Goal: Task Accomplishment & Management: Use online tool/utility

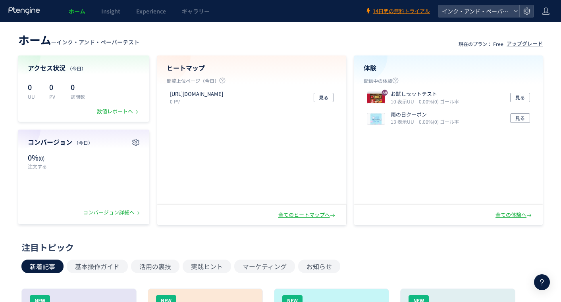
click at [116, 108] on div "数値レポートへ" at bounding box center [118, 112] width 43 height 8
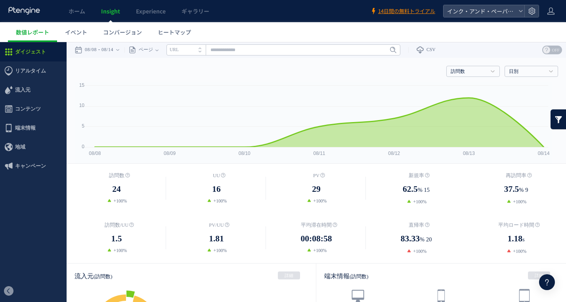
click at [24, 96] on span "流入元" at bounding box center [22, 90] width 15 height 19
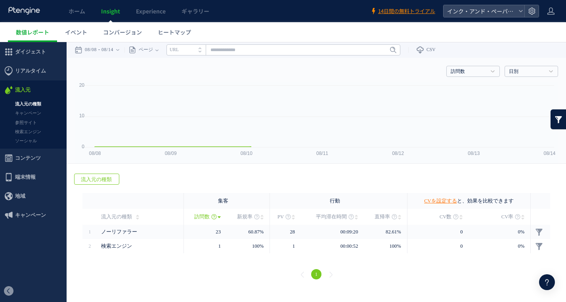
click at [24, 104] on link "流入元の種類" at bounding box center [33, 104] width 67 height 9
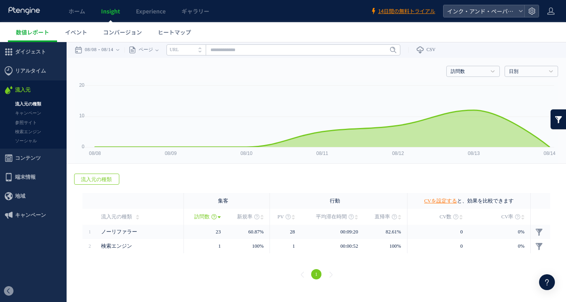
click at [22, 132] on link "検索エンジン" at bounding box center [33, 131] width 67 height 9
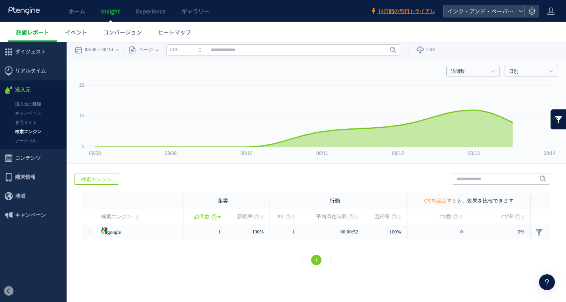
click at [23, 157] on span "コンテンツ" at bounding box center [28, 158] width 26 height 19
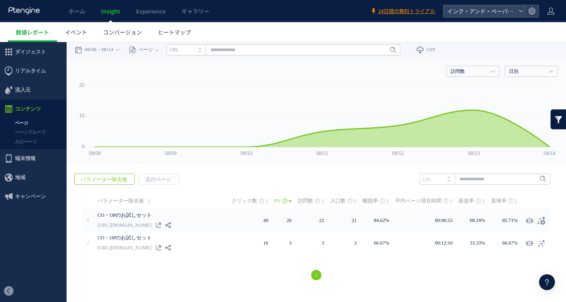
click at [28, 179] on span "地域" at bounding box center [33, 177] width 67 height 19
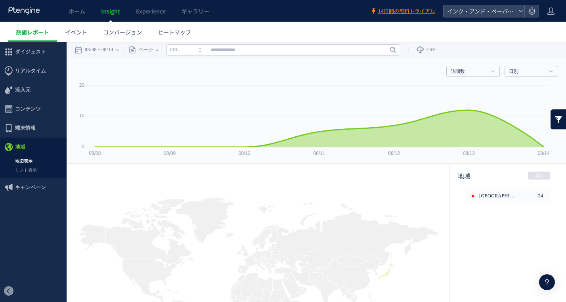
click at [29, 173] on link "リスト表示" at bounding box center [33, 170] width 67 height 9
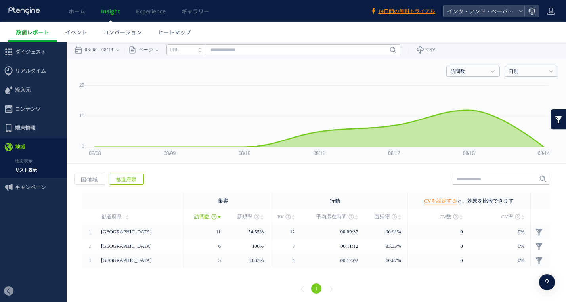
click at [34, 128] on span "端末情報" at bounding box center [25, 128] width 21 height 19
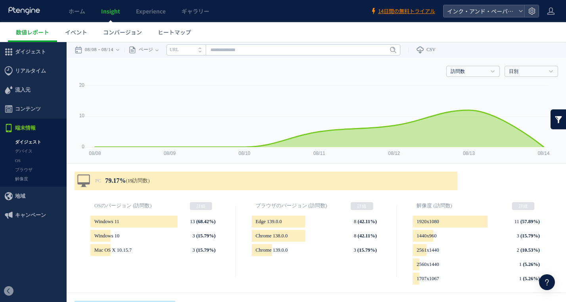
click at [172, 30] on span "ヒートマップ" at bounding box center [174, 32] width 33 height 8
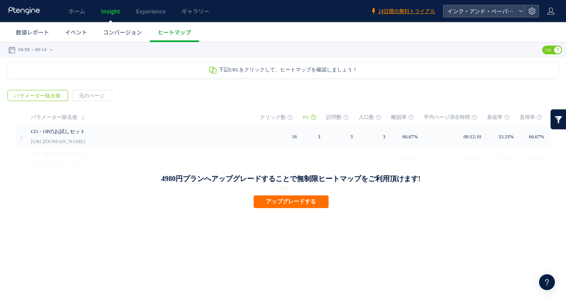
click at [162, 147] on div "CO・OPのお試しセット http://share.fcoop-enjoy.jp/tooltest/b" at bounding box center [140, 136] width 218 height 23
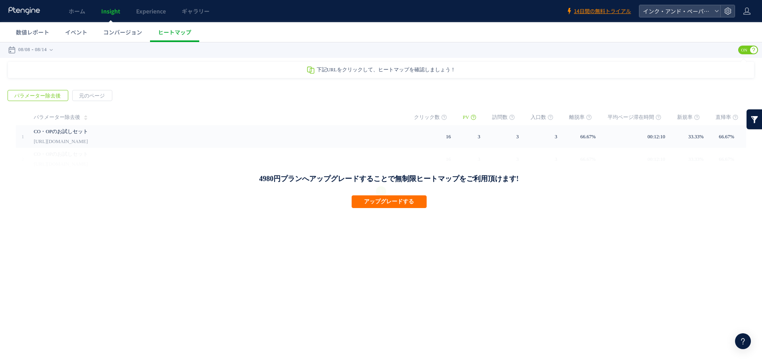
click at [115, 34] on span "コンバージョン" at bounding box center [122, 32] width 39 height 8
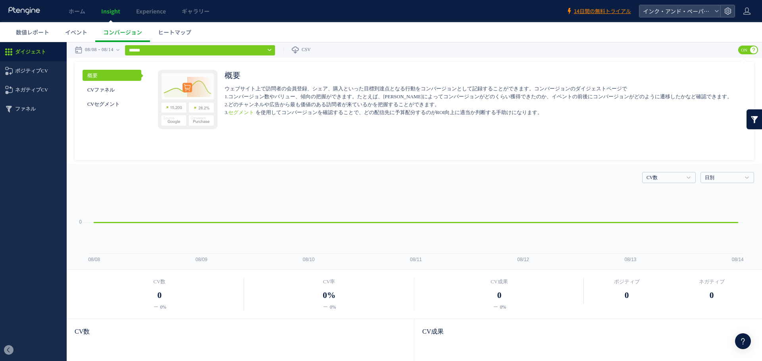
click at [86, 33] on span "イベント" at bounding box center [76, 32] width 22 height 8
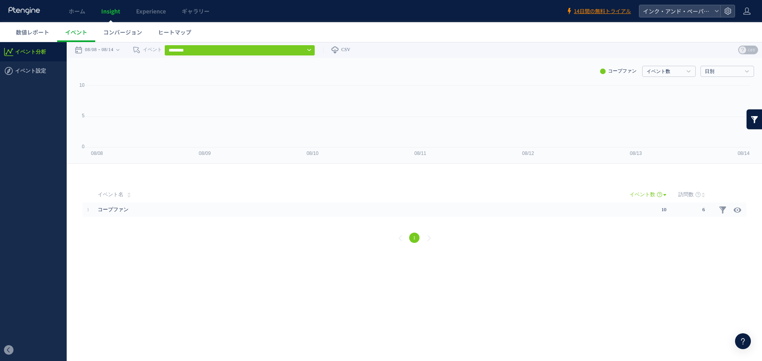
click at [86, 33] on div at bounding box center [381, 180] width 762 height 361
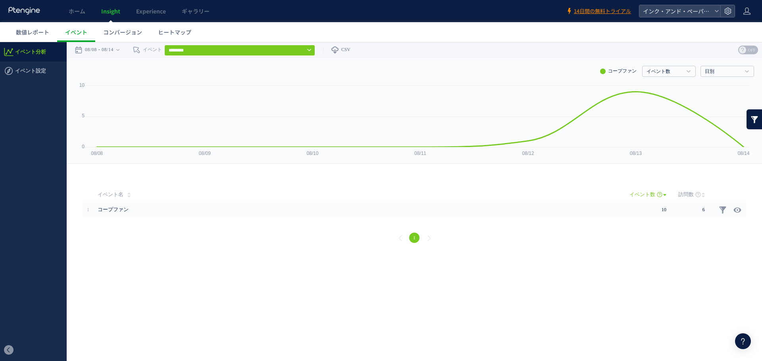
click at [126, 210] on span "コープファン" at bounding box center [332, 210] width 468 height 14
click at [198, 49] on input "********" at bounding box center [239, 50] width 151 height 11
click at [155, 12] on span "Experience" at bounding box center [151, 11] width 30 height 8
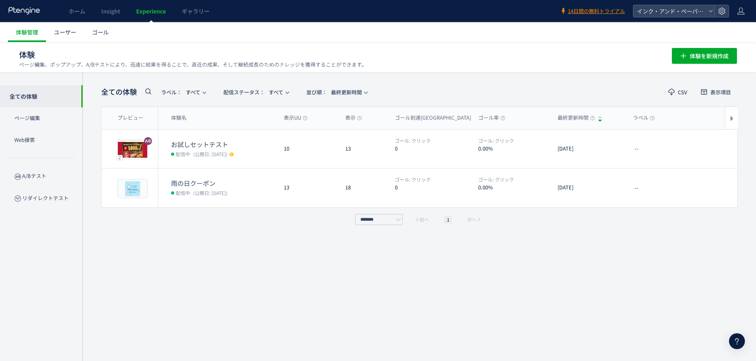
click at [23, 144] on p "Web接客" at bounding box center [41, 140] width 83 height 22
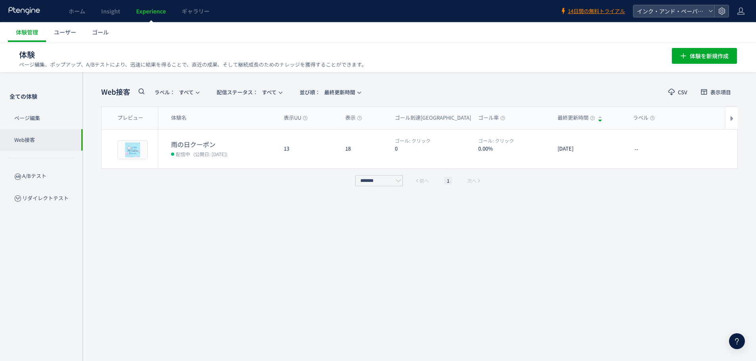
click at [63, 33] on span "ユーザー" at bounding box center [65, 32] width 22 height 8
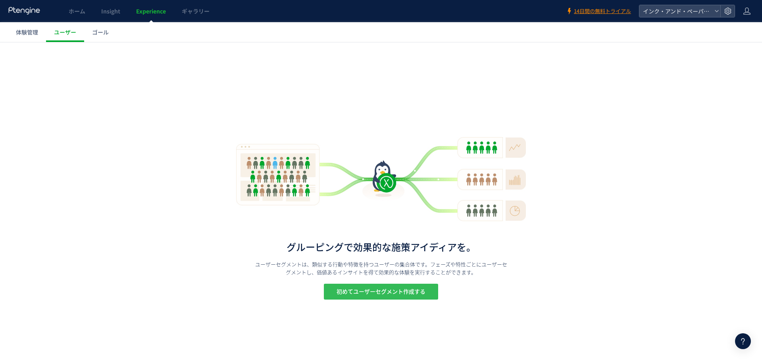
click at [359, 294] on span "初めてユーザーセグメント作成する" at bounding box center [380, 292] width 89 height 16
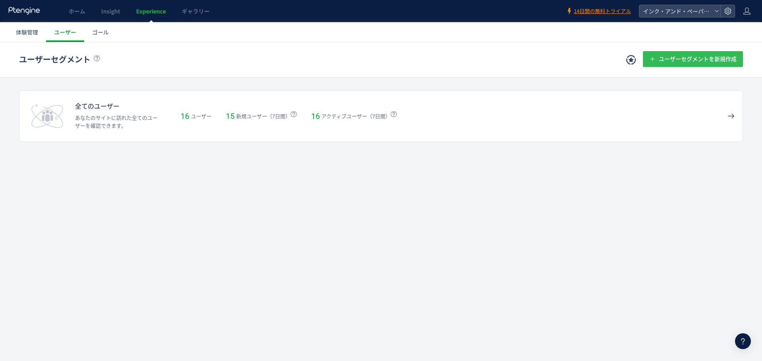
click at [560, 54] on span "ユーザーセグメントを新規作成" at bounding box center [698, 59] width 78 height 16
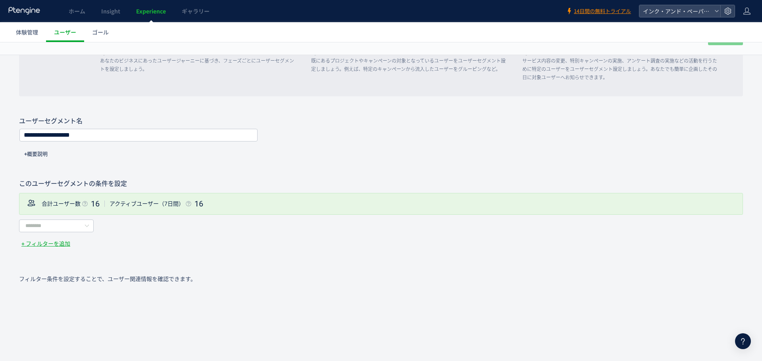
scroll to position [121, 0]
drag, startPoint x: 159, startPoint y: 132, endPoint x: 25, endPoint y: 133, distance: 134.5
click at [25, 133] on input "**********" at bounding box center [138, 134] width 237 height 11
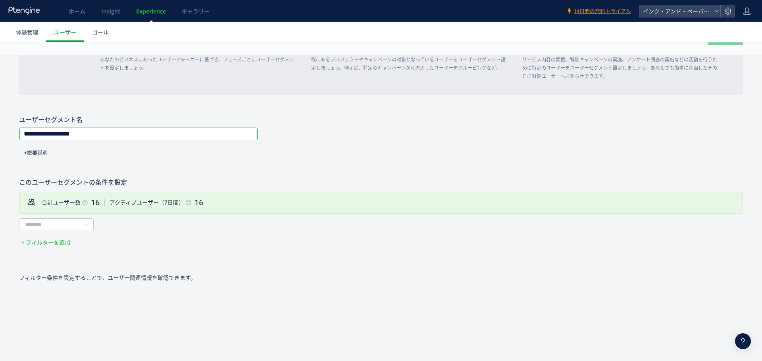
click at [25, 133] on input "**********" at bounding box center [138, 134] width 237 height 11
type input "*"
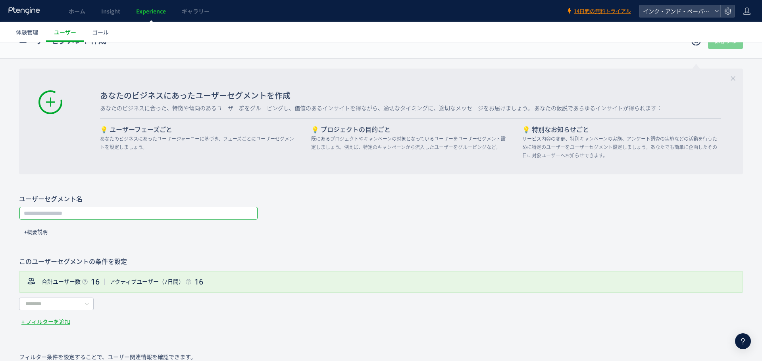
scroll to position [2, 0]
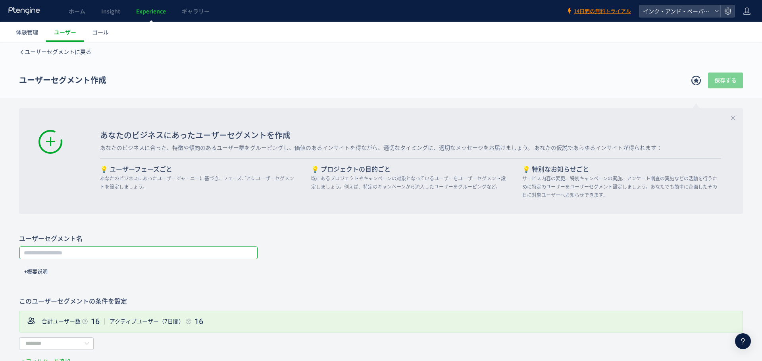
type input "**********"
click at [560, 82] on icon at bounding box center [696, 81] width 10 height 10
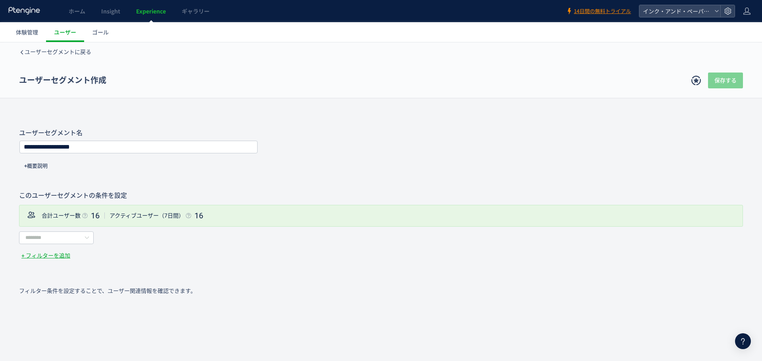
click at [560, 82] on icon at bounding box center [696, 81] width 10 height 10
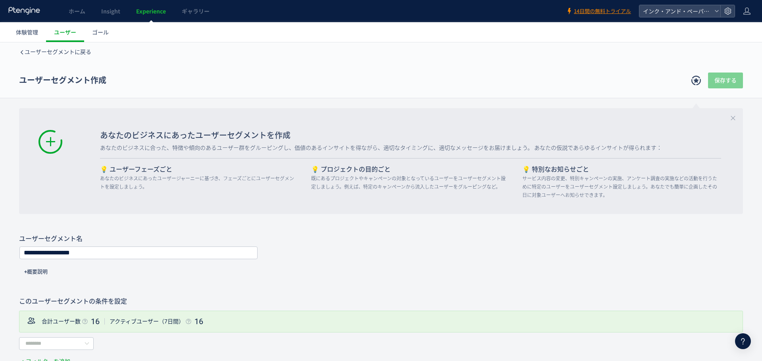
drag, startPoint x: 111, startPoint y: 77, endPoint x: 12, endPoint y: 85, distance: 100.3
click at [12, 85] on div "ユーザーセグメントに戻る ユーザーセグメント作成 保存する" at bounding box center [381, 70] width 762 height 58
copy h1 "ユーザーセグメント作成"
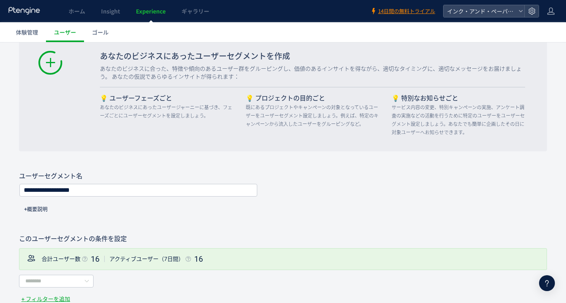
scroll to position [0, 0]
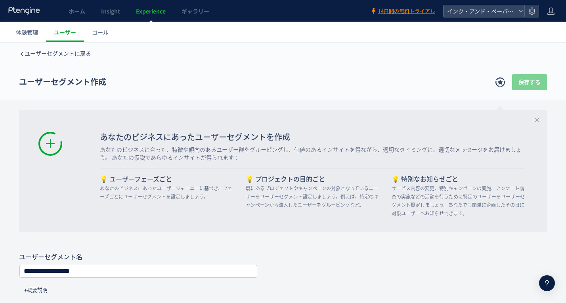
click at [50, 51] on span "ユーザーセグメントに戻る" at bounding box center [58, 53] width 67 height 6
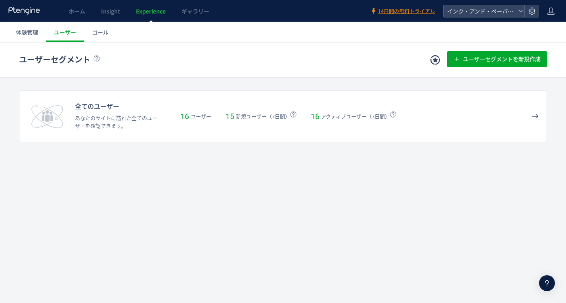
click at [431, 61] on use at bounding box center [436, 60] width 10 height 10
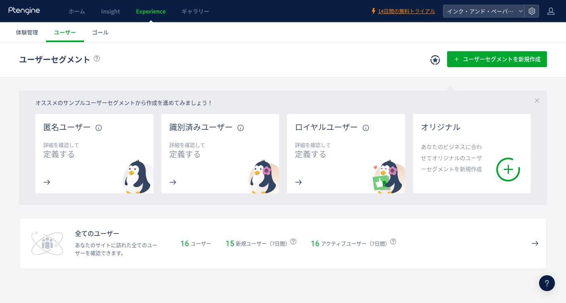
click at [199, 131] on h3 "識別済みユーザー" at bounding box center [200, 128] width 63 height 12
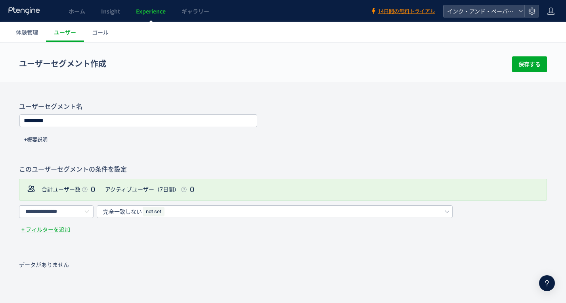
scroll to position [198, 0]
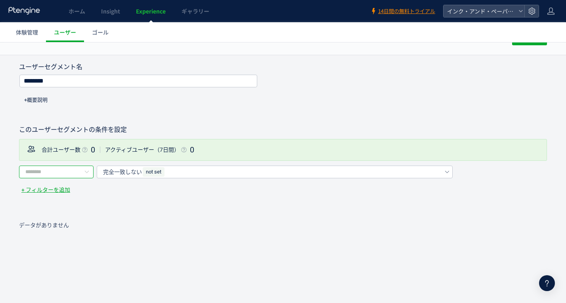
click at [68, 173] on input "text" at bounding box center [56, 171] width 75 height 13
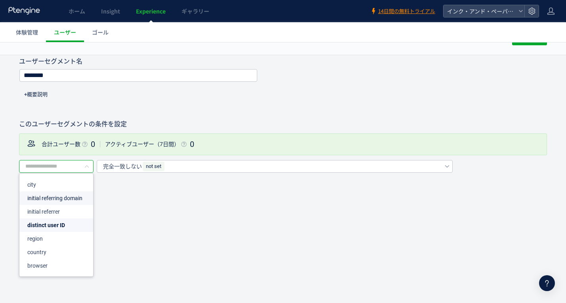
scroll to position [337, 0]
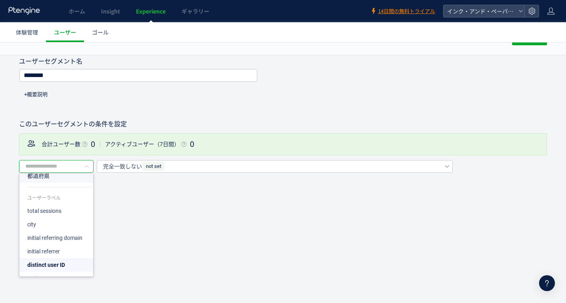
click at [65, 179] on li "都道府県" at bounding box center [59, 175] width 80 height 13
type input "****"
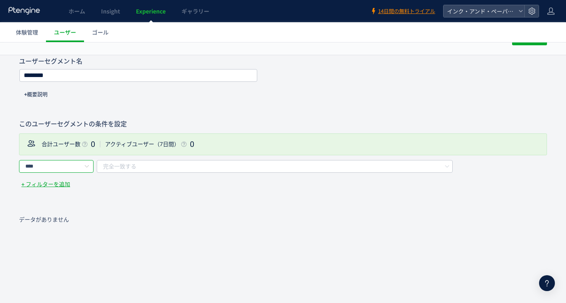
scroll to position [332, 0]
click at [77, 167] on input "****" at bounding box center [56, 166] width 75 height 13
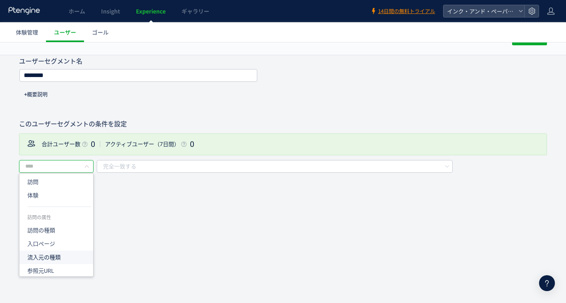
scroll to position [0, 0]
click at [44, 217] on li "訪問" at bounding box center [59, 221] width 80 height 13
type input "**"
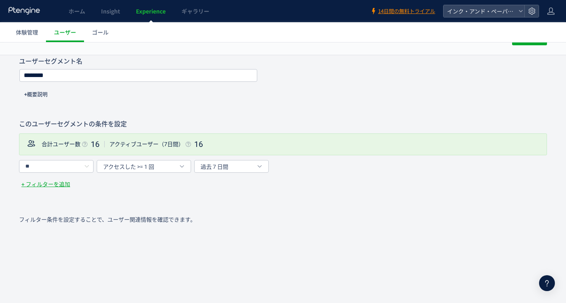
click at [84, 164] on icon at bounding box center [87, 166] width 10 height 13
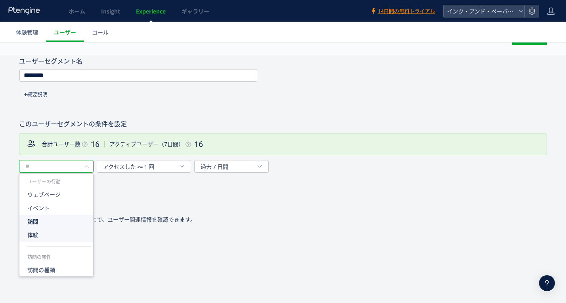
click at [54, 234] on li "体験" at bounding box center [59, 234] width 80 height 13
type input "**"
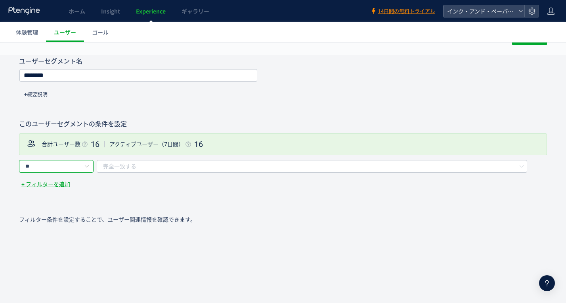
click at [80, 163] on input "**" at bounding box center [56, 166] width 75 height 13
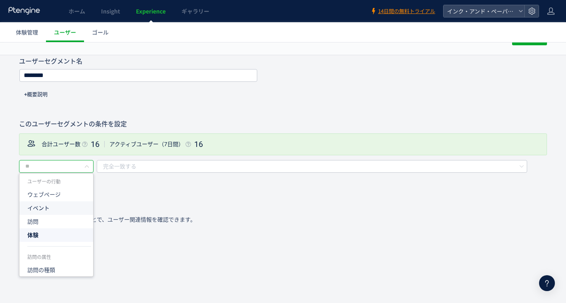
click at [65, 203] on li "イベント" at bounding box center [59, 207] width 80 height 13
type input "****"
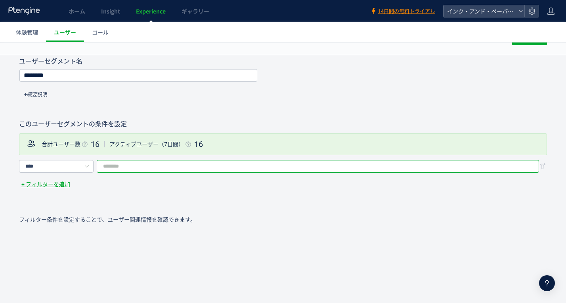
click at [254, 166] on input "filter-condition" at bounding box center [318, 166] width 443 height 13
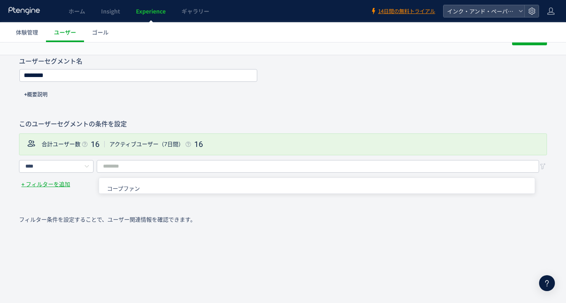
click at [189, 192] on li "コープファン" at bounding box center [320, 188] width 442 height 13
type input "******"
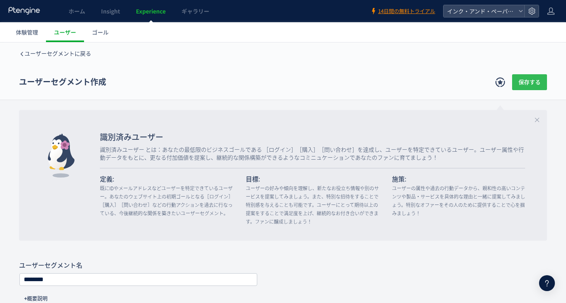
click at [524, 81] on span "保存する" at bounding box center [530, 82] width 22 height 16
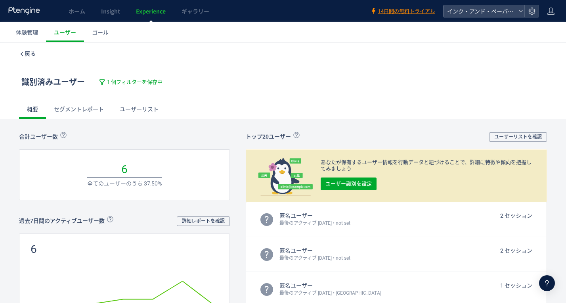
click at [26, 49] on div "戻る" at bounding box center [283, 53] width 528 height 22
click at [26, 52] on span "戻る" at bounding box center [30, 53] width 11 height 6
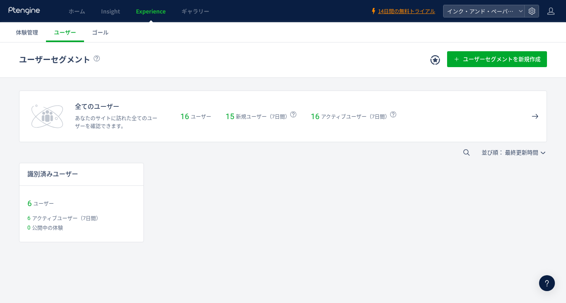
click at [110, 7] on span "Insight" at bounding box center [110, 11] width 19 height 8
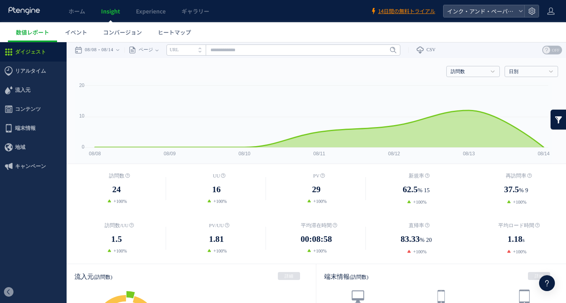
click at [84, 31] on span "イベント" at bounding box center [76, 32] width 22 height 8
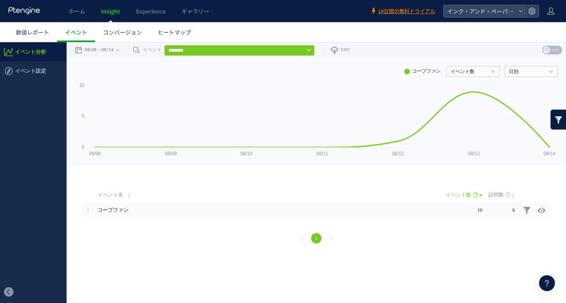
click at [190, 211] on span "コープファン" at bounding box center [252, 210] width 309 height 14
click at [473, 66] on h4 "イベント数" at bounding box center [474, 71] width 54 height 11
click at [467, 102] on link "訪問数" at bounding box center [473, 99] width 41 height 10
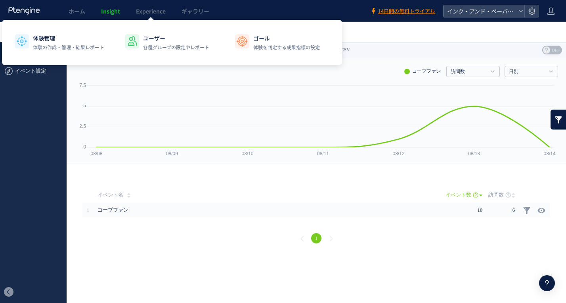
click at [161, 15] on link "Experience" at bounding box center [151, 11] width 46 height 22
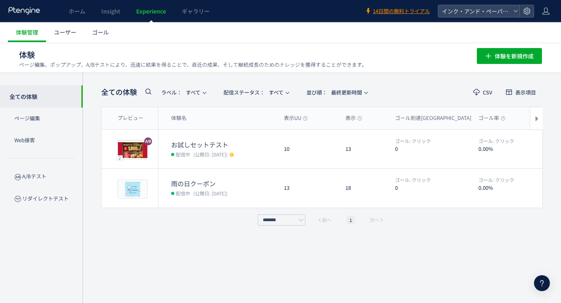
click at [185, 15] on span "ギャラリー" at bounding box center [196, 11] width 28 height 8
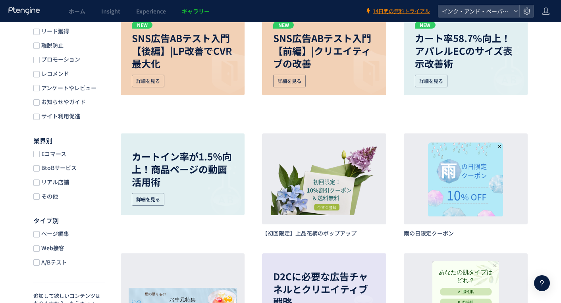
scroll to position [159, 0]
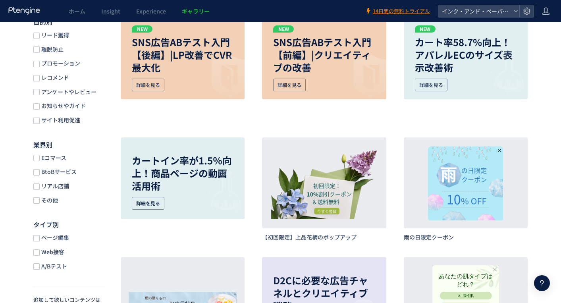
click at [161, 15] on span "Experience" at bounding box center [151, 11] width 30 height 8
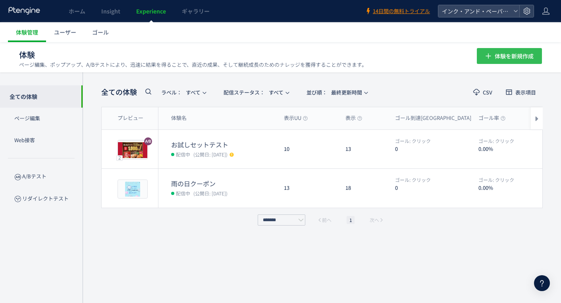
click at [505, 57] on span "体験を新規作成" at bounding box center [513, 56] width 39 height 16
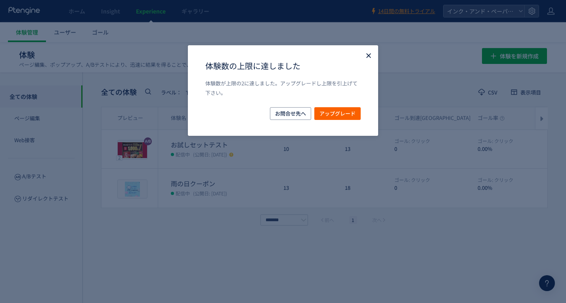
click at [367, 56] on icon "Close" at bounding box center [369, 56] width 8 height 8
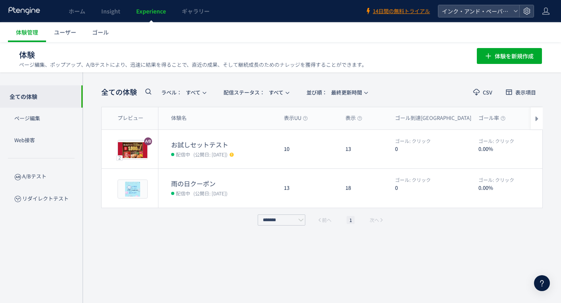
click at [475, 188] on span "編集" at bounding box center [470, 188] width 10 height 13
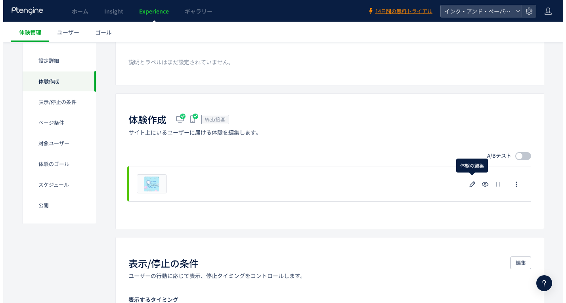
scroll to position [119, 0]
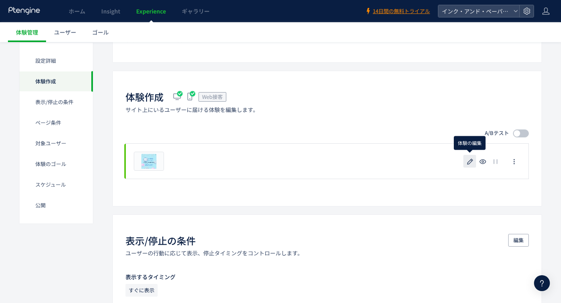
click at [469, 164] on icon "button" at bounding box center [470, 162] width 10 height 10
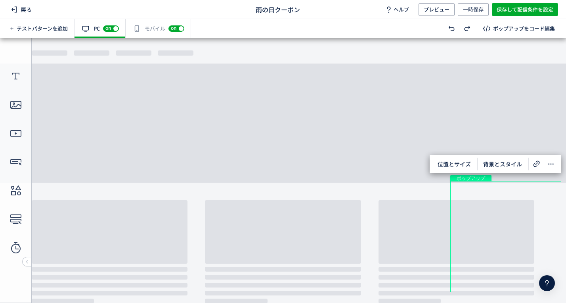
click at [550, 163] on icon at bounding box center [552, 164] width 10 height 10
click at [15, 8] on icon at bounding box center [15, 10] width 10 height 10
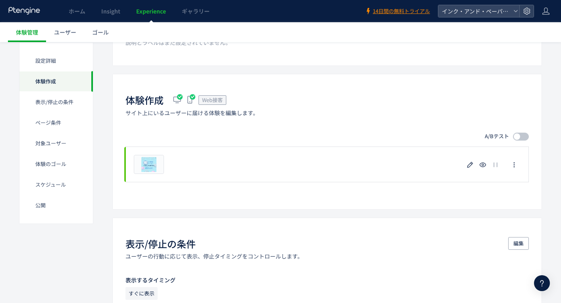
scroll to position [119, 0]
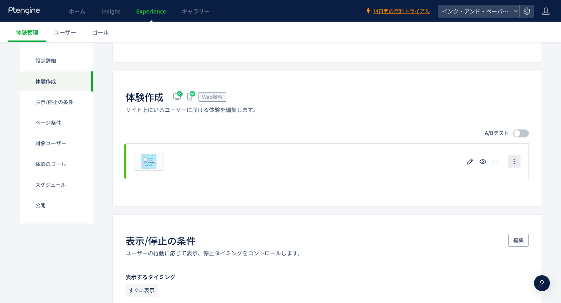
click at [511, 161] on icon "button" at bounding box center [514, 161] width 6 height 6
click at [471, 160] on icon "button" at bounding box center [470, 162] width 10 height 10
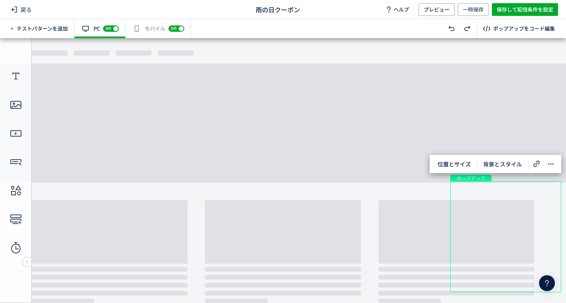
click at [39, 8] on div "戻る 雨の日クーポン ヘルプ プレビュー 一時保存 保存して配信条件を設定" at bounding box center [283, 9] width 566 height 19
click at [25, 10] on span "戻る" at bounding box center [21, 9] width 27 height 13
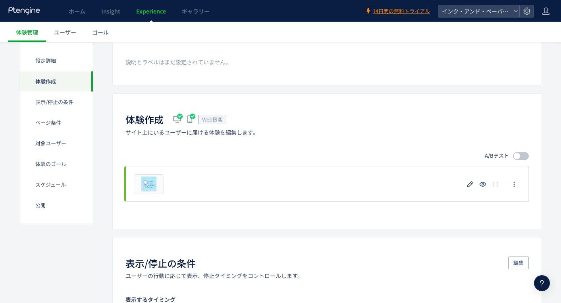
scroll to position [89, 0]
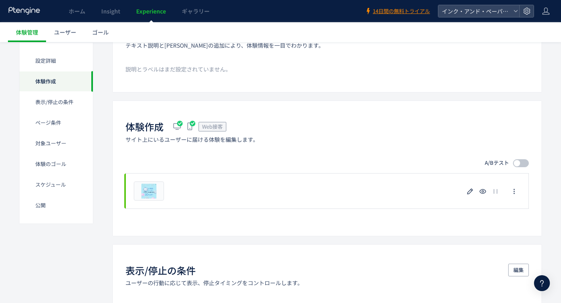
click at [524, 163] on span at bounding box center [521, 163] width 16 height 8
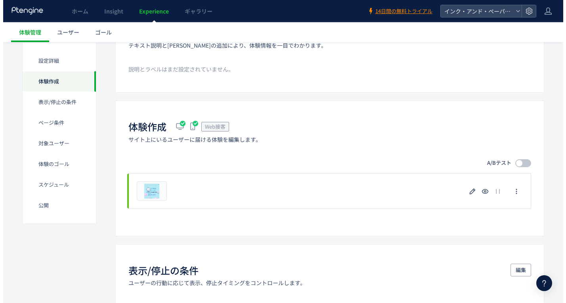
scroll to position [97, 0]
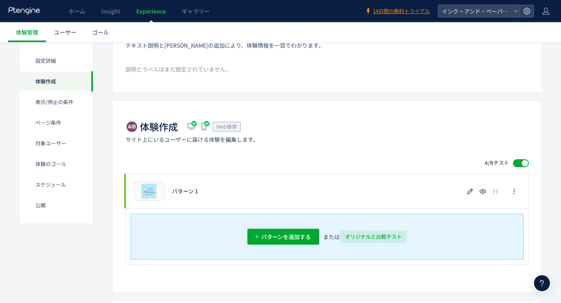
click at [385, 236] on span "オリジナルと比較テスト" at bounding box center [373, 236] width 57 height 13
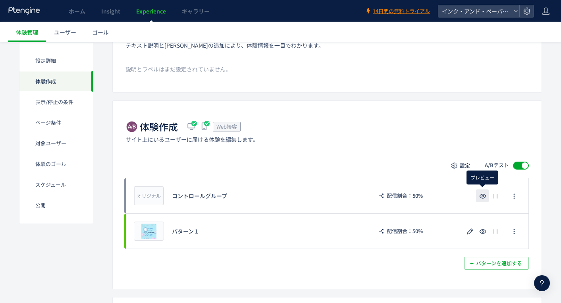
click at [483, 198] on icon "button" at bounding box center [483, 196] width 10 height 10
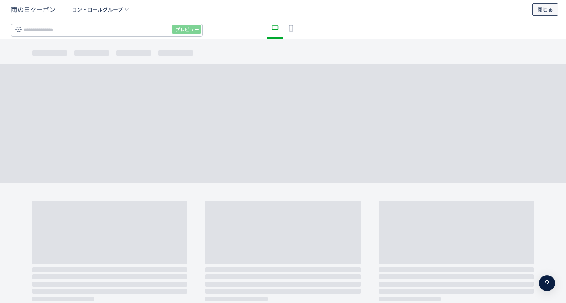
drag, startPoint x: 541, startPoint y: 9, endPoint x: 408, endPoint y: 67, distance: 145.6
click at [541, 9] on span "閉じる" at bounding box center [545, 9] width 15 height 13
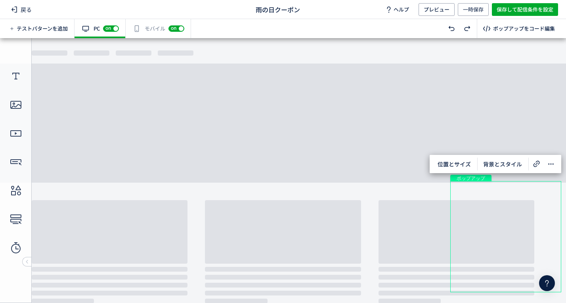
click at [17, 7] on use at bounding box center [15, 9] width 6 height 6
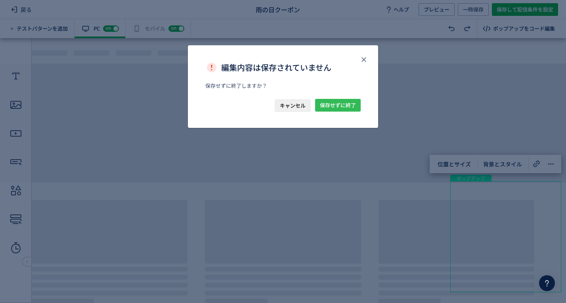
click at [320, 100] on span "保存せずに終了" at bounding box center [338, 105] width 36 height 13
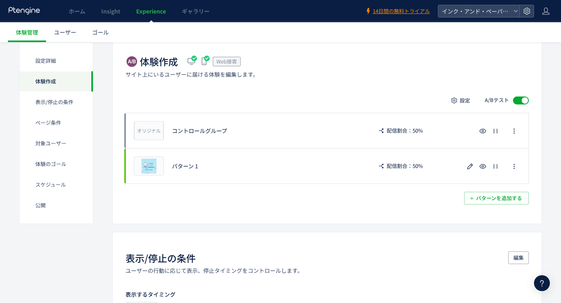
scroll to position [238, 0]
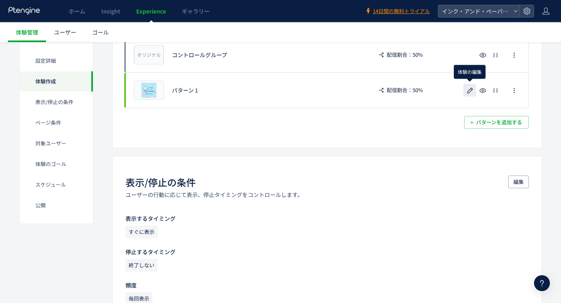
click at [472, 93] on icon "button" at bounding box center [470, 91] width 10 height 10
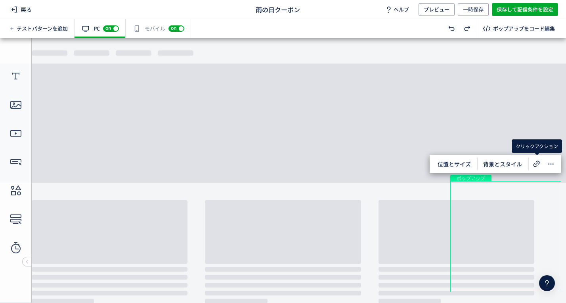
click at [559, 165] on div "位置とサイズ 背景とスタイル" at bounding box center [496, 164] width 132 height 18
click at [553, 164] on icon at bounding box center [552, 164] width 10 height 10
click at [505, 162] on span "背景とスタイル" at bounding box center [503, 163] width 48 height 13
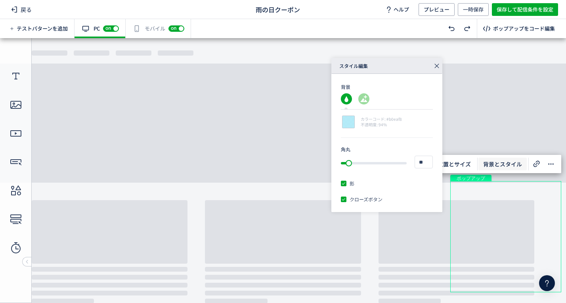
click at [352, 124] on div at bounding box center [348, 121] width 15 height 15
type input "******"
type input "***"
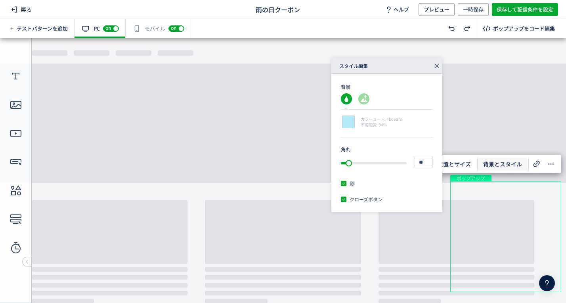
type input "****"
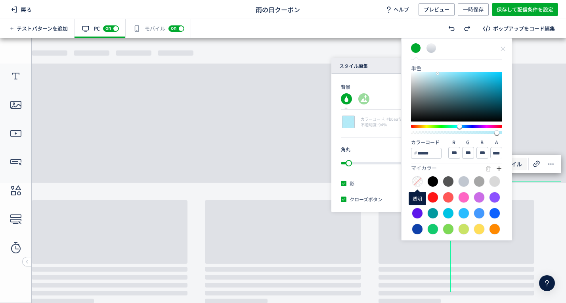
click at [432, 195] on div at bounding box center [433, 197] width 11 height 11
type input "******"
type input "***"
type input "**"
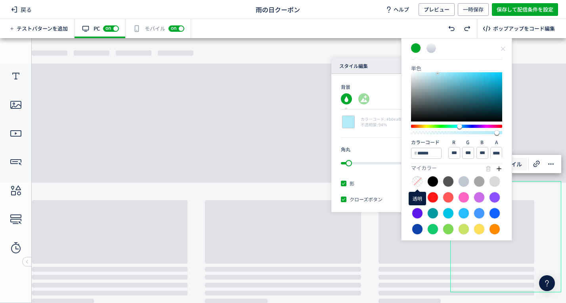
type input "****"
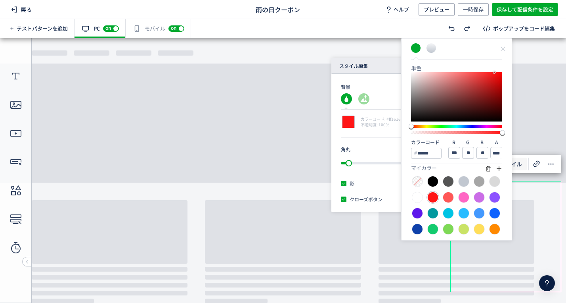
click at [418, 211] on div at bounding box center [417, 212] width 11 height 11
type input "******"
type input "**"
type input "***"
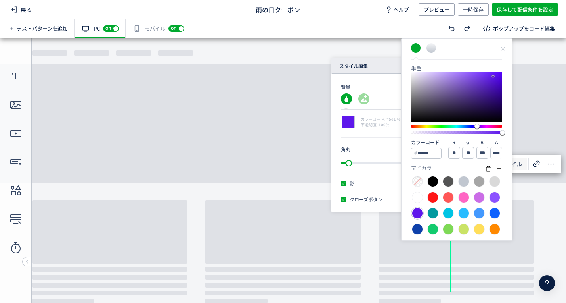
click at [482, 212] on div at bounding box center [479, 212] width 11 height 11
type input "******"
type input "**"
type input "***"
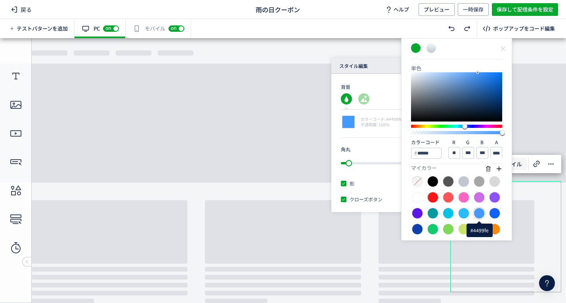
click at [495, 213] on div at bounding box center [495, 212] width 11 height 11
type input "******"
type input "**"
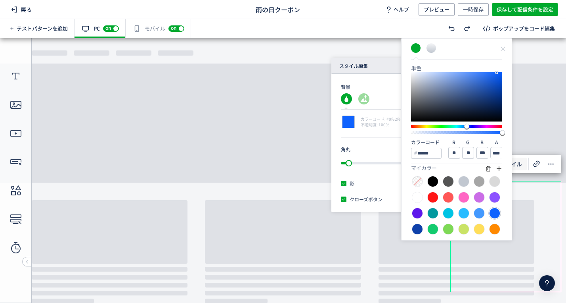
click at [464, 212] on div at bounding box center [464, 212] width 11 height 11
type input "******"
type input "**"
type input "***"
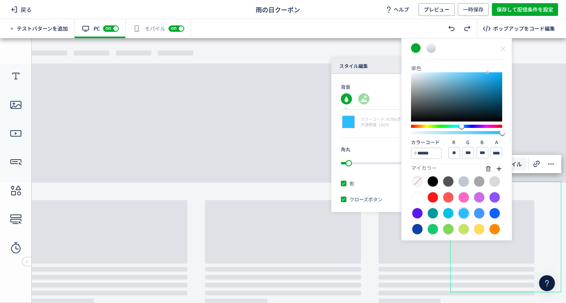
click at [539, 109] on body "undefined ポップアップ undefined ポップアップ クローズボタン 画像 画像 画像 画像 画像 形" at bounding box center [283, 167] width 566 height 259
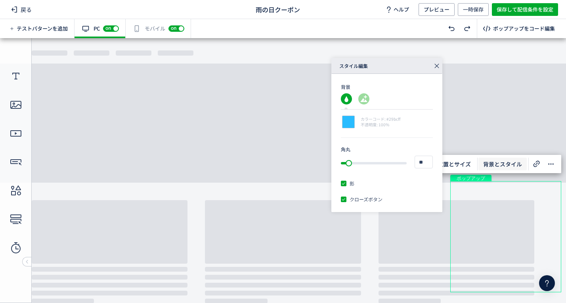
click at [437, 67] on icon at bounding box center [437, 65] width 11 height 11
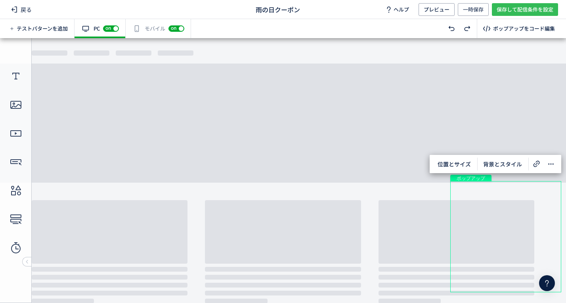
click at [509, 6] on span "保存して配信条件を設定" at bounding box center [525, 9] width 57 height 13
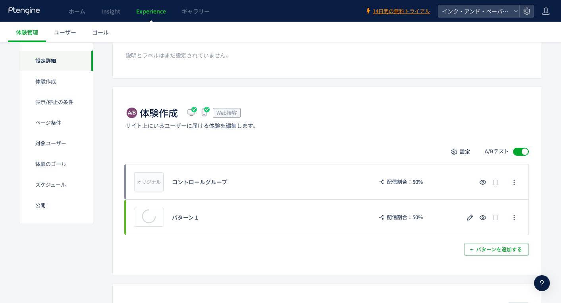
scroll to position [159, 0]
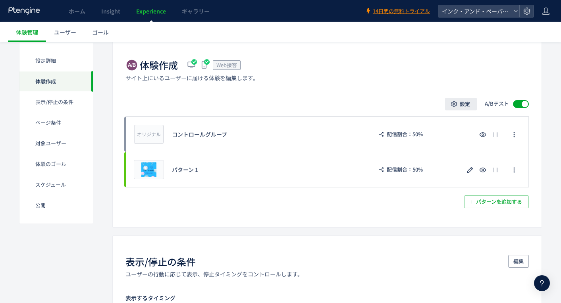
click at [465, 107] on span "設定" at bounding box center [464, 104] width 10 height 13
click at [462, 125] on span "配信割合" at bounding box center [461, 127] width 22 height 8
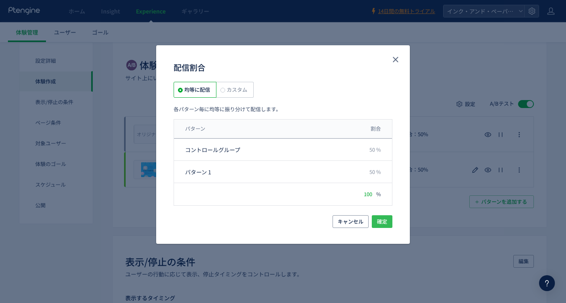
click at [382, 218] on span "確定" at bounding box center [382, 221] width 10 height 13
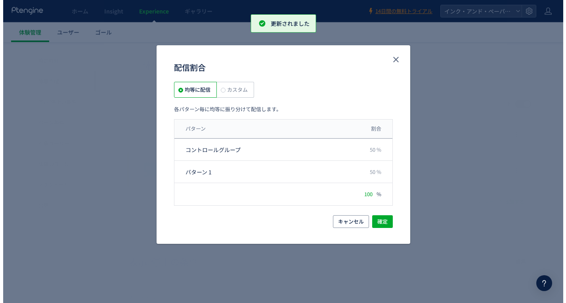
scroll to position [167, 0]
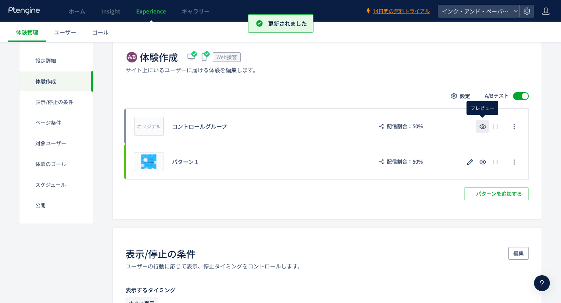
click at [486, 127] on icon "button" at bounding box center [483, 127] width 10 height 10
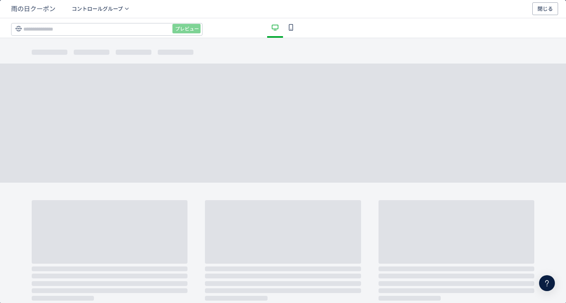
scroll to position [0, 0]
click at [538, 12] on span "閉じる" at bounding box center [545, 9] width 15 height 13
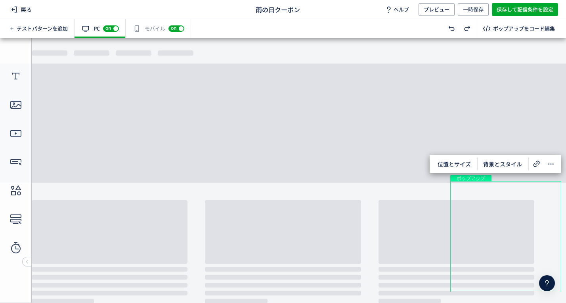
click at [31, 10] on span "戻る" at bounding box center [21, 9] width 27 height 13
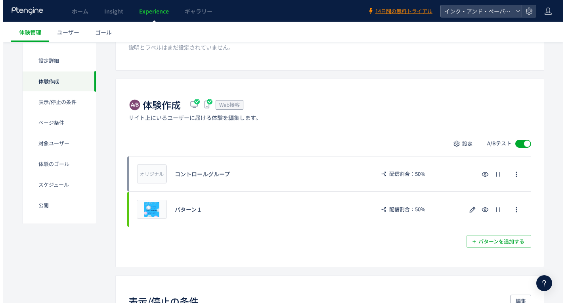
scroll to position [159, 0]
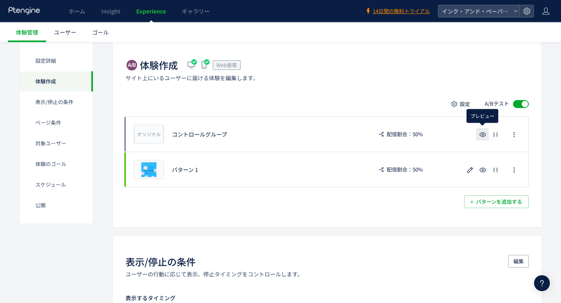
click at [482, 138] on icon "button" at bounding box center [483, 135] width 10 height 10
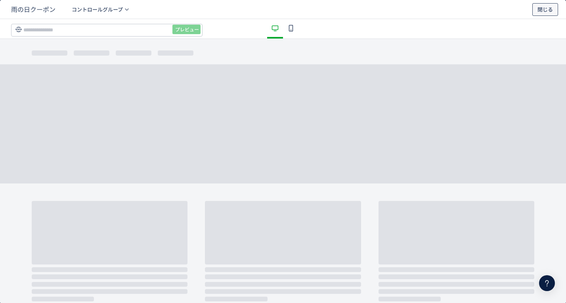
click at [541, 8] on span "閉じる" at bounding box center [545, 9] width 15 height 13
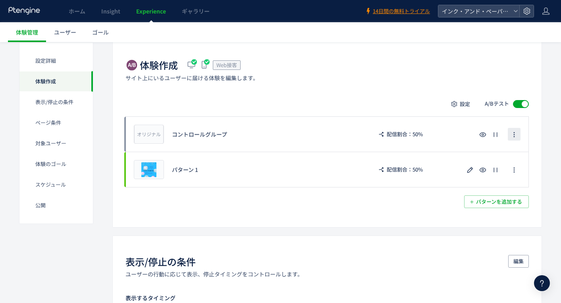
click at [514, 130] on span "button" at bounding box center [514, 134] width 6 height 13
click at [0, 0] on li "削除" at bounding box center [0, 0] width 0 height 0
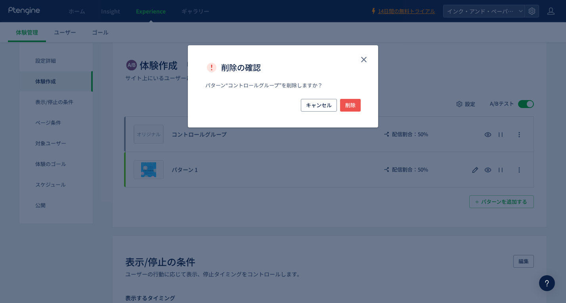
click at [350, 98] on div "パターン“コントロールグループ”を削除しますか？" at bounding box center [283, 90] width 190 height 17
click at [350, 107] on span "削除" at bounding box center [351, 105] width 10 height 13
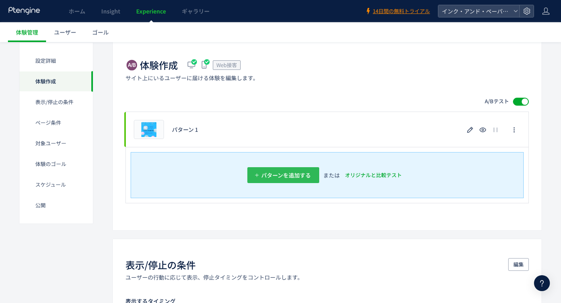
click at [299, 175] on span "パターンを追加する​" at bounding box center [286, 175] width 50 height 16
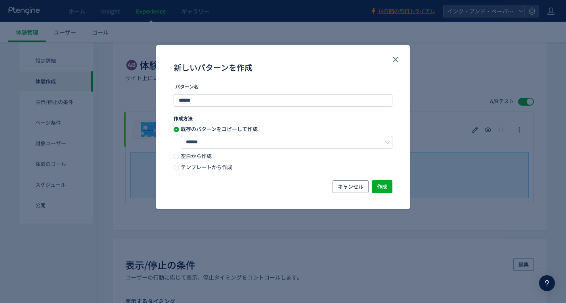
click at [192, 166] on span "テンプレートから作成" at bounding box center [205, 167] width 53 height 8
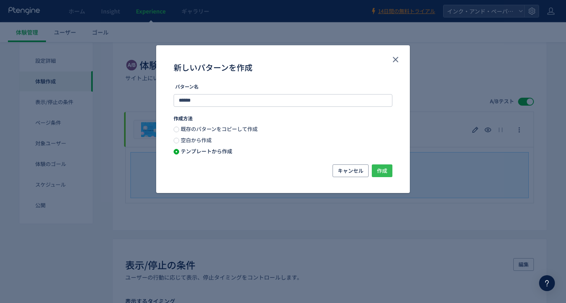
click at [381, 174] on span "作成" at bounding box center [382, 170] width 10 height 13
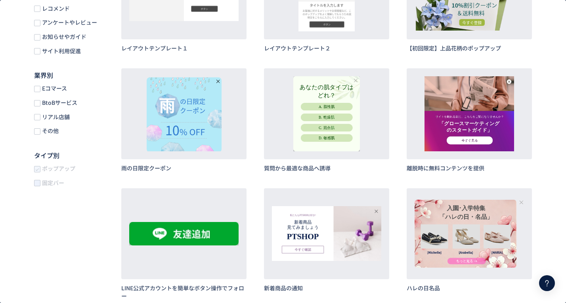
click at [0, 0] on button "作成" at bounding box center [0, 0] width 0 height 0
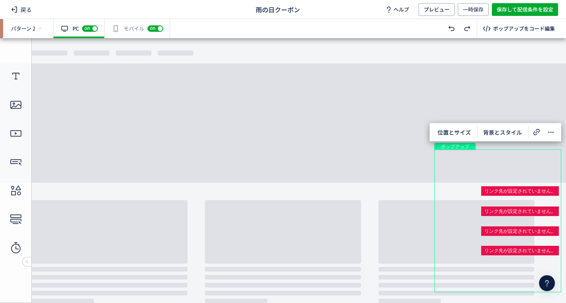
click at [475, 207] on div "ボタン" at bounding box center [498, 206] width 98 height 13
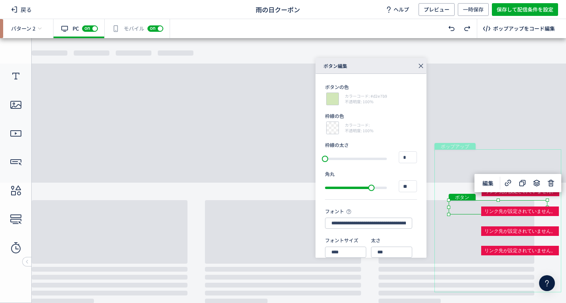
click at [508, 205] on div "ボタン" at bounding box center [498, 207] width 99 height 14
click at [548, 214] on div "ボタン" at bounding box center [498, 207] width 99 height 14
click at [504, 223] on div "ボタン" at bounding box center [498, 226] width 98 height 13
click at [547, 234] on div "ボタン" at bounding box center [498, 226] width 98 height 13
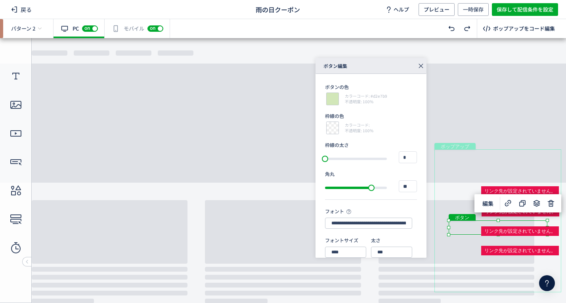
click at [509, 250] on div at bounding box center [521, 251] width 78 height 10
click at [559, 255] on div at bounding box center [521, 251] width 78 height 10
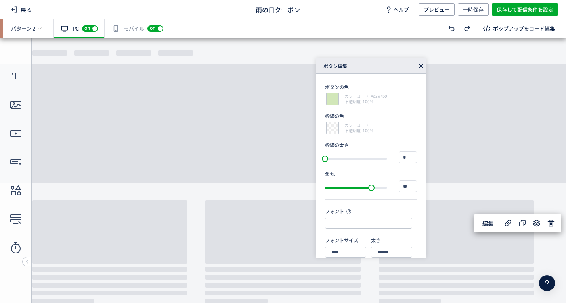
type input "**********"
type input "***"
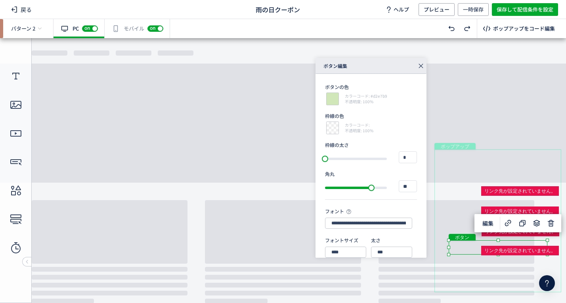
click at [502, 265] on div "ボタン" at bounding box center [498, 265] width 98 height 13
click at [547, 273] on div "ボタン" at bounding box center [498, 265] width 98 height 13
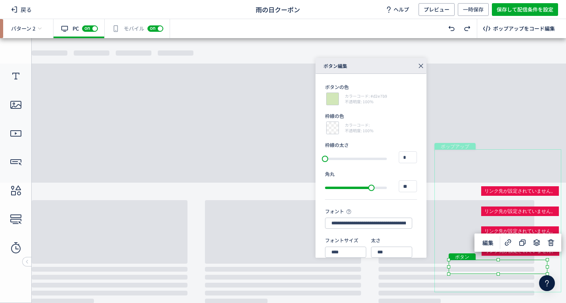
click at [504, 184] on div "テキスト" at bounding box center [498, 177] width 104 height 30
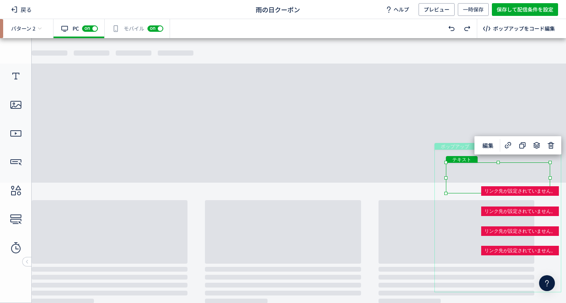
click at [503, 178] on div "テキスト" at bounding box center [498, 177] width 104 height 31
click at [551, 193] on div "テキスト" at bounding box center [498, 177] width 104 height 31
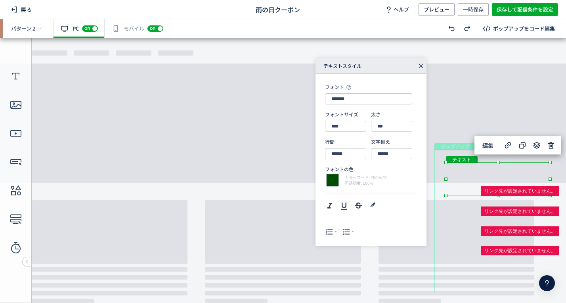
click at [507, 205] on div "ボタン" at bounding box center [498, 206] width 98 height 13
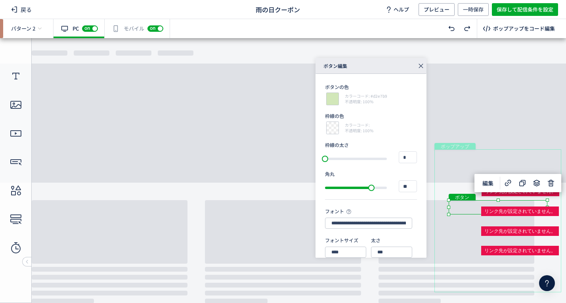
click at [483, 223] on div "ボタン" at bounding box center [498, 226] width 98 height 13
click at [547, 234] on div "ボタン" at bounding box center [498, 226] width 98 height 13
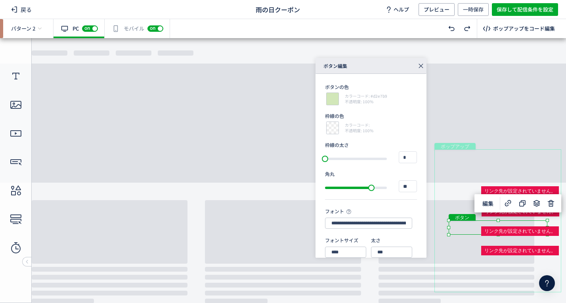
click at [490, 244] on div "ボタン" at bounding box center [498, 246] width 98 height 13
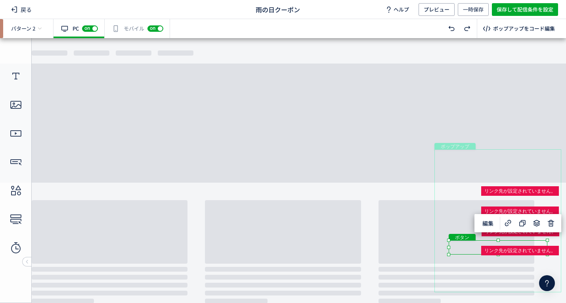
click at [498, 245] on div "ボタン" at bounding box center [498, 247] width 99 height 14
click at [548, 254] on div "ボタン" at bounding box center [498, 247] width 99 height 14
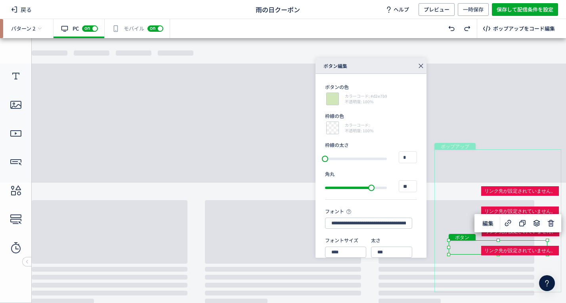
click at [484, 204] on div "ボタン" at bounding box center [498, 206] width 98 height 13
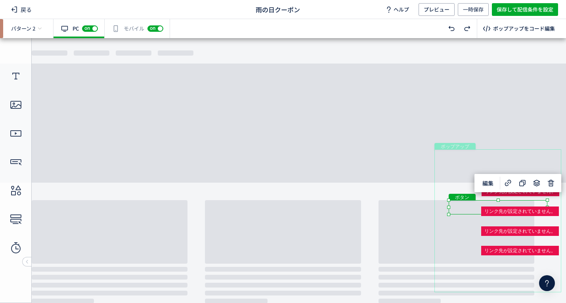
click at [477, 206] on div "ボタン" at bounding box center [498, 207] width 99 height 14
click at [548, 214] on div "ボタン" at bounding box center [498, 207] width 99 height 14
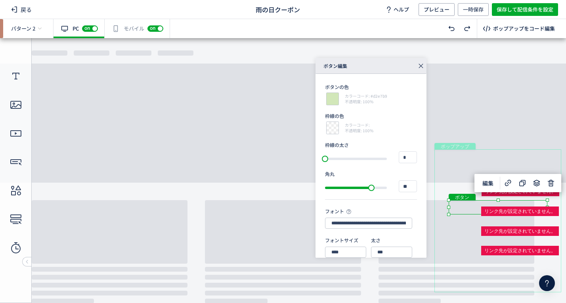
click at [503, 249] on div at bounding box center [521, 251] width 78 height 10
click at [559, 255] on div at bounding box center [521, 251] width 78 height 10
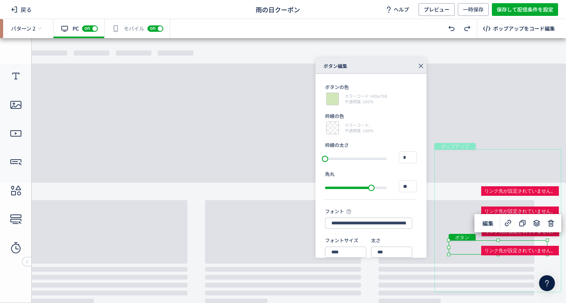
click at [507, 267] on div "ボタン" at bounding box center [498, 265] width 98 height 13
click at [547, 273] on div "ボタン" at bounding box center [498, 265] width 98 height 13
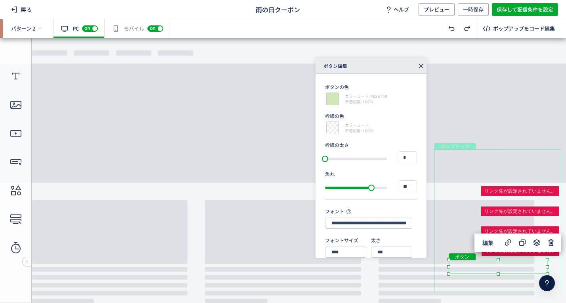
click at [547, 263] on div "ボタン" at bounding box center [498, 266] width 99 height 14
click at [547, 266] on div at bounding box center [547, 266] width 3 height 3
click at [554, 245] on icon at bounding box center [552, 243] width 10 height 10
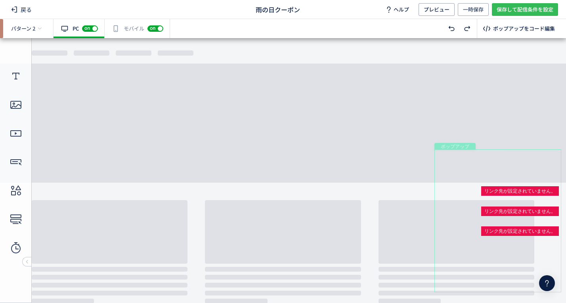
click at [509, 9] on span "保存して配信条件を設定" at bounding box center [525, 9] width 57 height 13
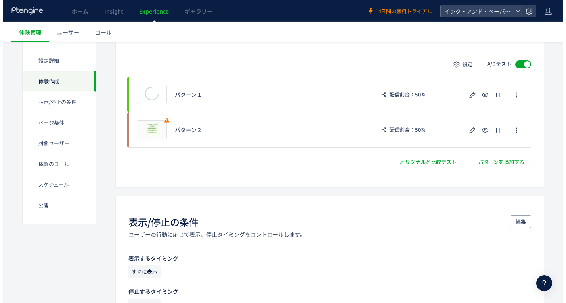
scroll to position [198, 0]
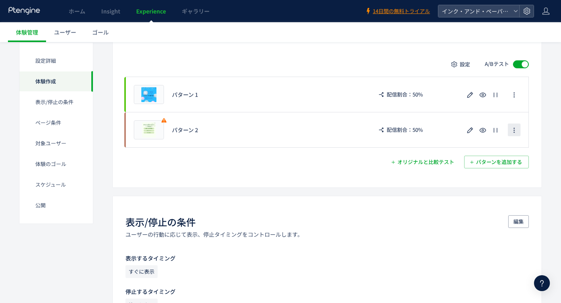
click at [516, 131] on icon "button" at bounding box center [514, 130] width 6 height 6
click at [509, 163] on li "削除" at bounding box center [514, 166] width 44 height 14
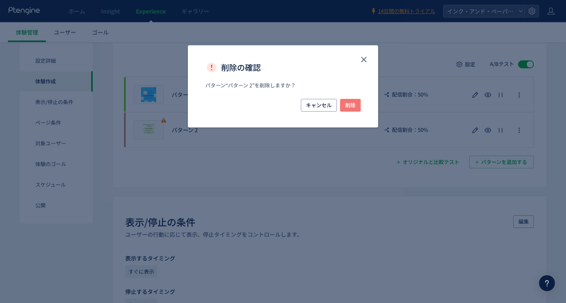
click at [347, 103] on span "削除" at bounding box center [351, 105] width 10 height 13
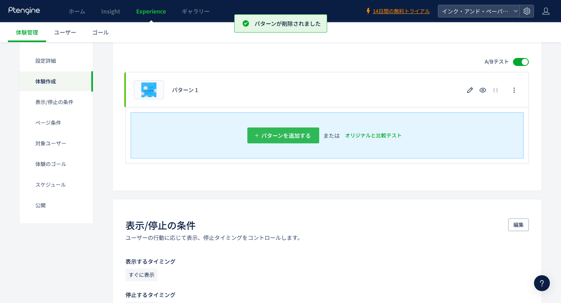
click at [285, 140] on span "パターンを追加する​" at bounding box center [286, 135] width 50 height 16
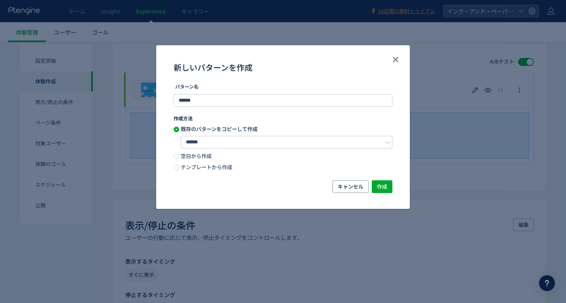
click at [225, 170] on span "テンプレートから作成" at bounding box center [205, 167] width 53 height 8
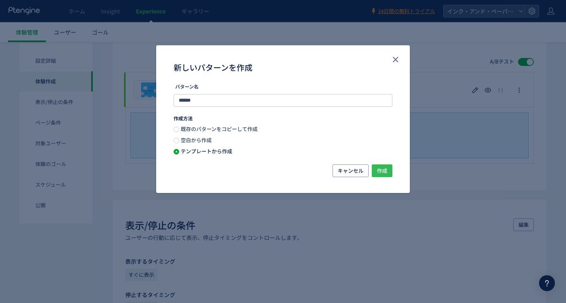
click at [383, 174] on span "作成" at bounding box center [382, 170] width 10 height 13
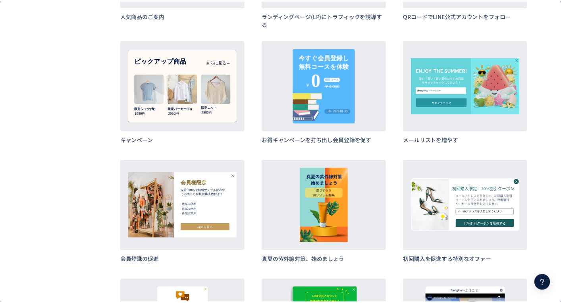
scroll to position [793, 0]
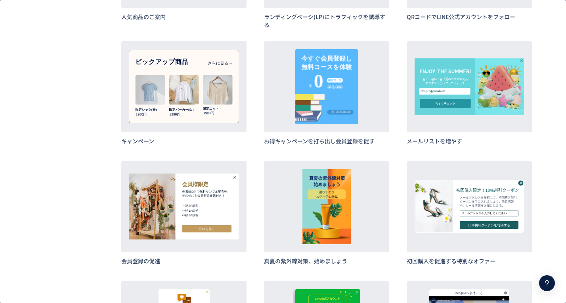
click at [0, 0] on span "作成" at bounding box center [0, 0] width 0 height 0
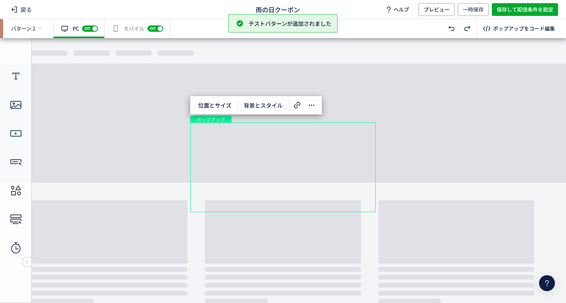
click at [295, 136] on div "テキスト" at bounding box center [316, 139] width 111 height 10
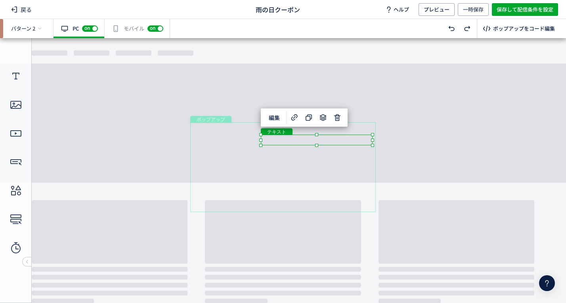
click at [293, 138] on div "テキスト" at bounding box center [317, 139] width 112 height 11
click at [373, 145] on div "テキスト" at bounding box center [317, 139] width 112 height 11
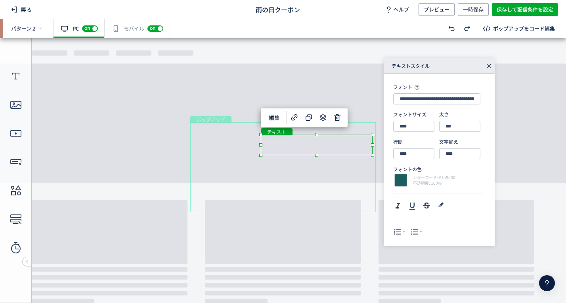
click at [298, 163] on div "テキスト" at bounding box center [317, 158] width 100 height 20
click at [367, 169] on div "テキスト" at bounding box center [317, 158] width 100 height 20
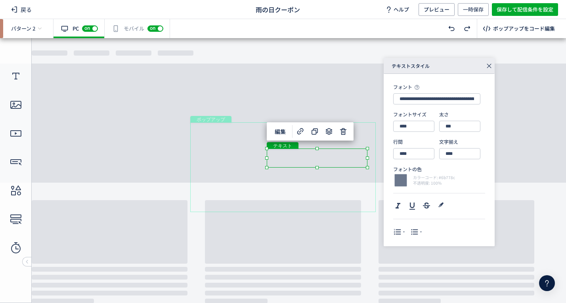
click at [294, 178] on div "フォーム" at bounding box center [316, 188] width 115 height 47
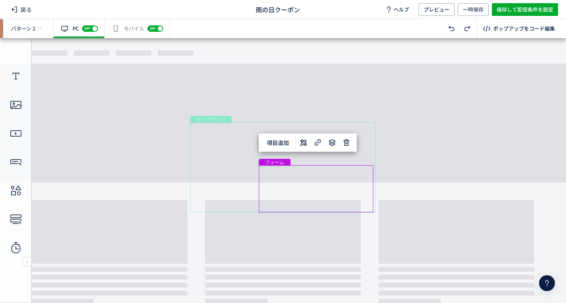
click at [294, 178] on div "項目" at bounding box center [316, 178] width 99 height 10
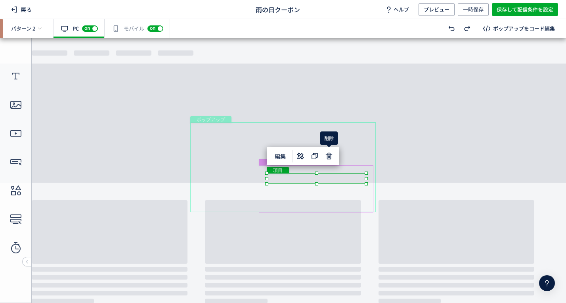
click at [331, 157] on use at bounding box center [329, 156] width 6 height 6
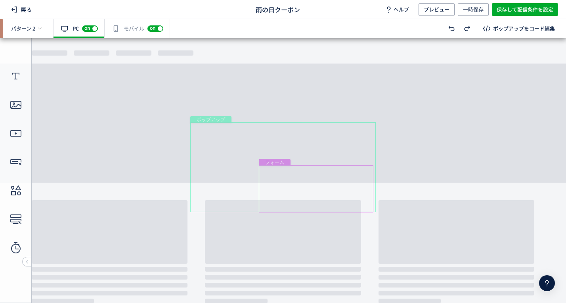
click at [321, 160] on div "テキスト" at bounding box center [317, 157] width 100 height 18
drag, startPoint x: 326, startPoint y: 155, endPoint x: 324, endPoint y: 173, distance: 18.4
click at [324, 173] on body "undefined ポップアップ undefined ポップアップ クローズボタン 画像 テキスト テキスト フォーム ボタン" at bounding box center [283, 167] width 566 height 259
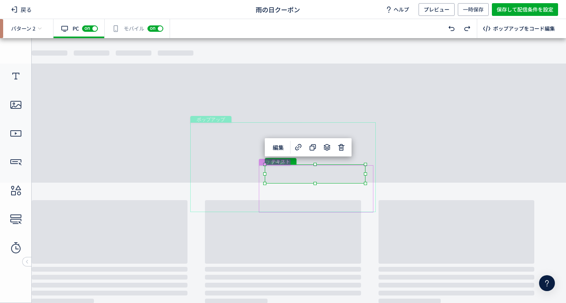
click at [295, 170] on div "フォーム" at bounding box center [316, 188] width 115 height 47
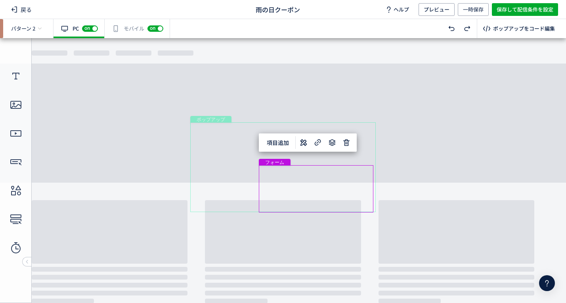
click at [293, 168] on div "フォーム" at bounding box center [316, 188] width 115 height 47
click at [291, 168] on div "フォーム" at bounding box center [316, 188] width 115 height 47
click at [291, 171] on div "フォーム" at bounding box center [316, 188] width 115 height 47
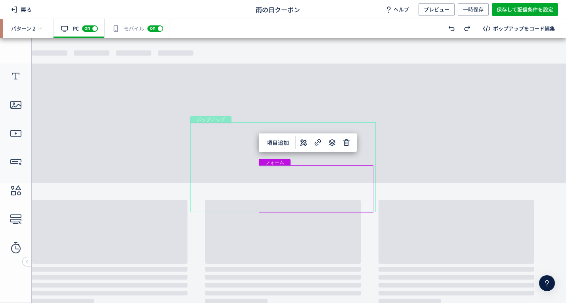
click at [306, 168] on div "フォーム" at bounding box center [316, 188] width 115 height 47
click at [307, 167] on div "フォーム" at bounding box center [316, 189] width 115 height 47
click at [310, 184] on div "フォーム" at bounding box center [316, 189] width 115 height 47
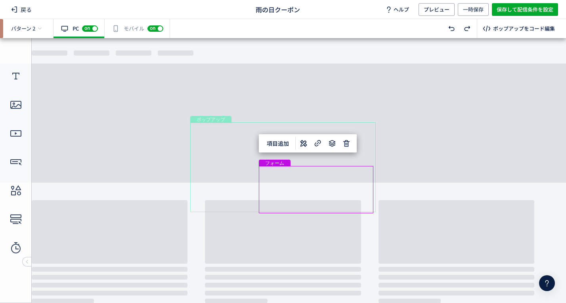
click at [319, 163] on div "ポップアップ" at bounding box center [283, 167] width 186 height 90
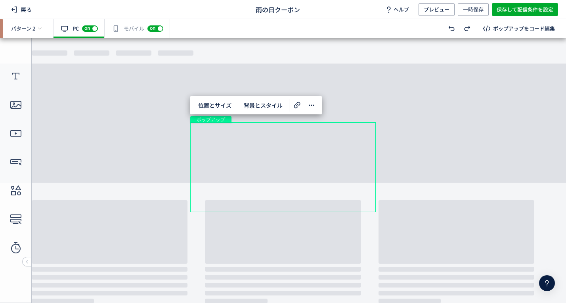
click at [323, 161] on div "ポップアップ" at bounding box center [283, 167] width 186 height 90
click at [322, 169] on div "フォーム" at bounding box center [316, 189] width 115 height 47
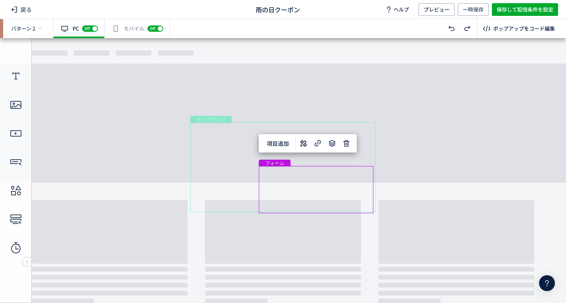
click at [322, 164] on div "テキスト" at bounding box center [315, 173] width 100 height 18
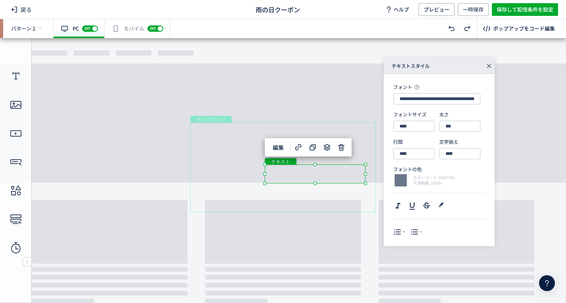
click at [301, 171] on div "フォーム" at bounding box center [316, 189] width 115 height 47
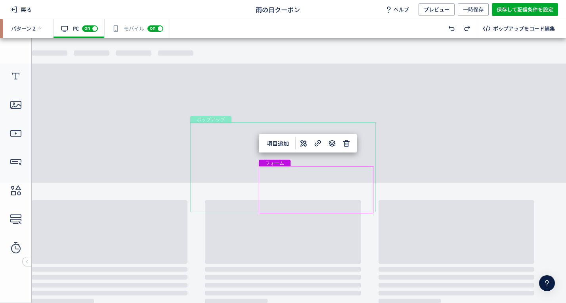
click at [293, 168] on div "フォーム" at bounding box center [316, 189] width 115 height 47
click at [302, 164] on div "ポップアップ" at bounding box center [283, 167] width 186 height 90
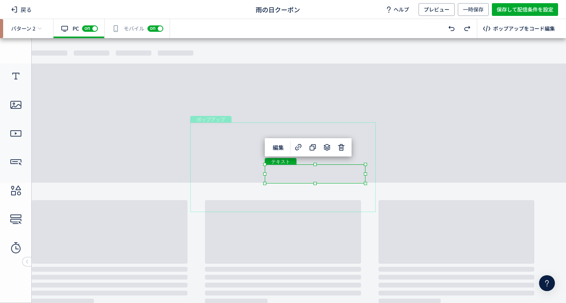
click at [303, 161] on div "ポップアップ" at bounding box center [283, 167] width 186 height 90
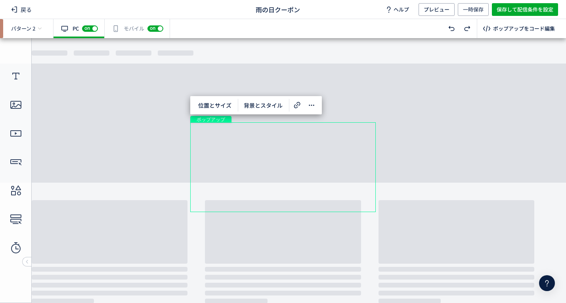
click at [300, 168] on div "フォーム" at bounding box center [316, 189] width 115 height 47
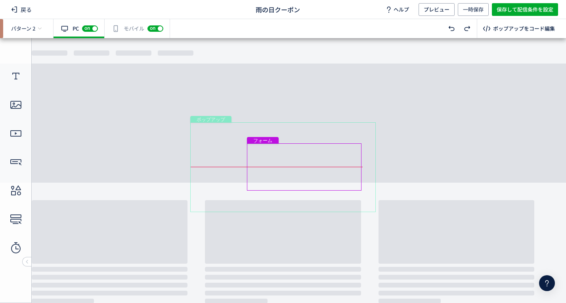
drag, startPoint x: 297, startPoint y: 170, endPoint x: 286, endPoint y: 149, distance: 23.2
click at [286, 149] on div "フォーム" at bounding box center [304, 166] width 115 height 47
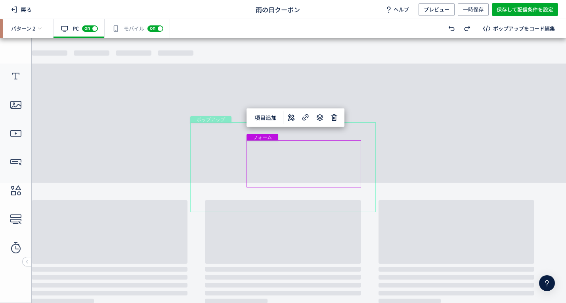
click at [267, 156] on div "フォーム" at bounding box center [304, 163] width 115 height 47
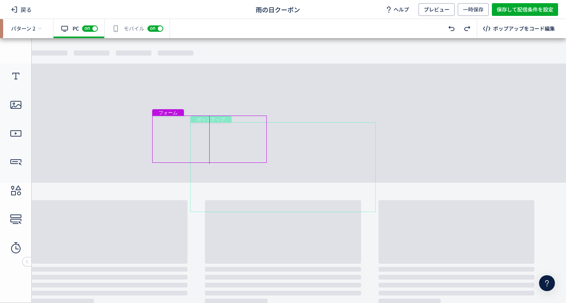
drag, startPoint x: 358, startPoint y: 140, endPoint x: 263, endPoint y: 118, distance: 98.1
click at [263, 118] on div "フォーム" at bounding box center [209, 138] width 115 height 47
click at [289, 173] on div "テキスト" at bounding box center [315, 173] width 100 height 18
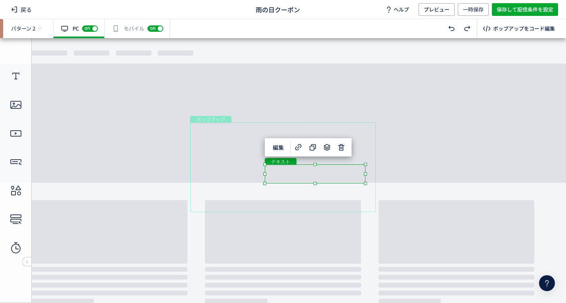
click at [301, 172] on div "テキスト" at bounding box center [315, 173] width 101 height 19
click at [297, 168] on div "テキスト" at bounding box center [315, 173] width 101 height 19
click at [282, 146] on span "編集" at bounding box center [278, 147] width 21 height 13
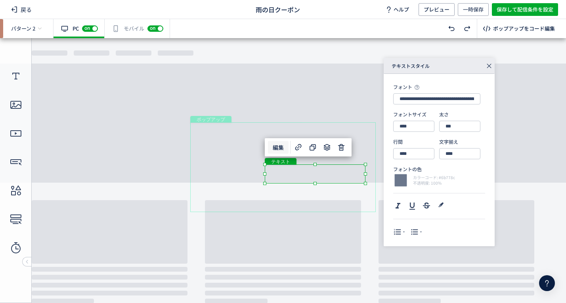
click at [219, 172] on div "画像" at bounding box center [222, 166] width 65 height 89
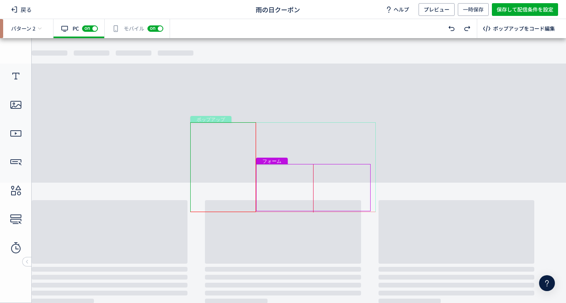
drag, startPoint x: 217, startPoint y: 150, endPoint x: 326, endPoint y: 201, distance: 120.7
click at [326, 201] on div "フォーム" at bounding box center [313, 187] width 115 height 47
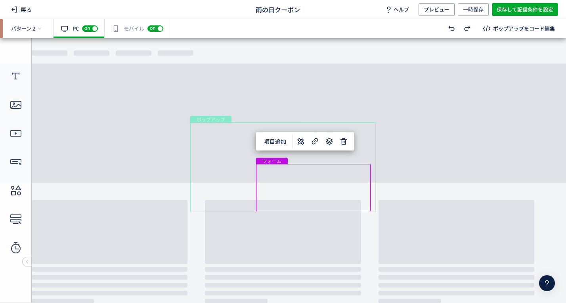
click at [326, 198] on div "ボタン" at bounding box center [313, 197] width 99 height 12
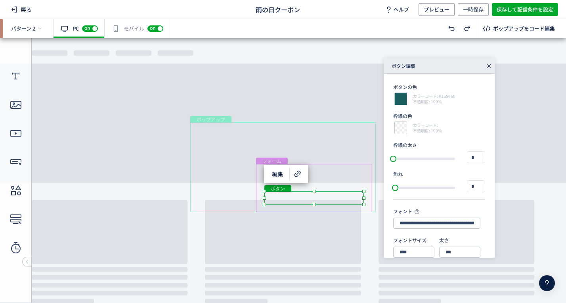
click at [312, 197] on div "ボタン" at bounding box center [315, 197] width 100 height 13
click at [284, 174] on span "編集" at bounding box center [277, 173] width 21 height 13
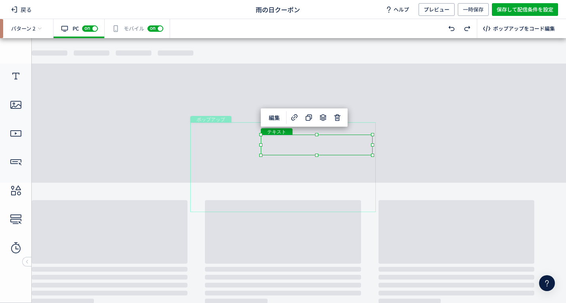
click at [278, 139] on div "テキスト" at bounding box center [317, 144] width 112 height 21
click at [373, 155] on div "テキスト" at bounding box center [317, 144] width 112 height 21
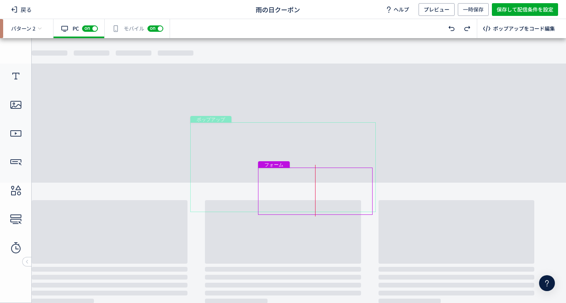
click at [315, 176] on div "フォーム" at bounding box center [315, 190] width 115 height 47
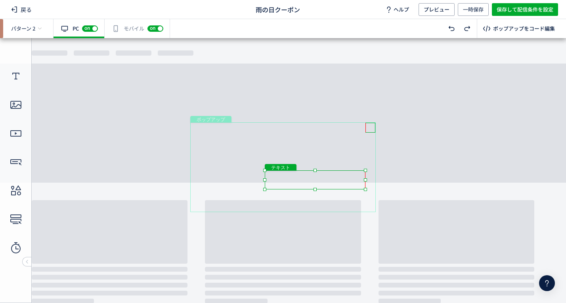
drag, startPoint x: 320, startPoint y: 165, endPoint x: 320, endPoint y: 172, distance: 6.3
click at [320, 172] on div "テキスト" at bounding box center [315, 179] width 101 height 19
click at [292, 137] on div "テキスト" at bounding box center [316, 149] width 111 height 30
click at [372, 165] on div "テキスト" at bounding box center [316, 149] width 111 height 30
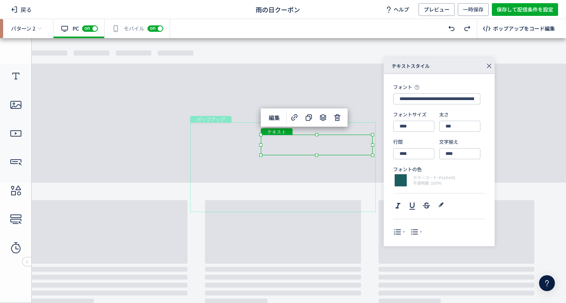
click at [323, 174] on div "フォーム" at bounding box center [313, 190] width 115 height 47
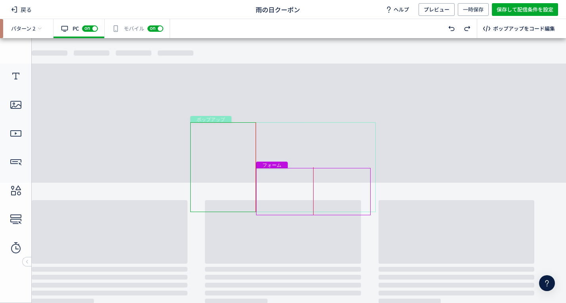
click at [326, 174] on div "フォーム" at bounding box center [313, 191] width 115 height 47
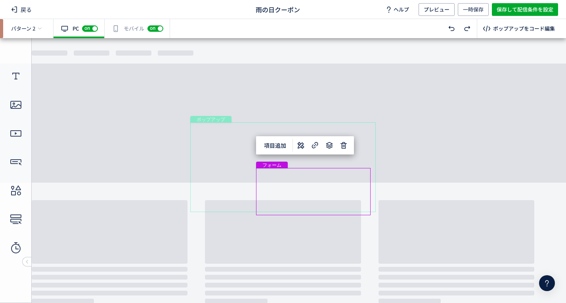
click at [322, 164] on div "ポップアップ" at bounding box center [283, 167] width 186 height 90
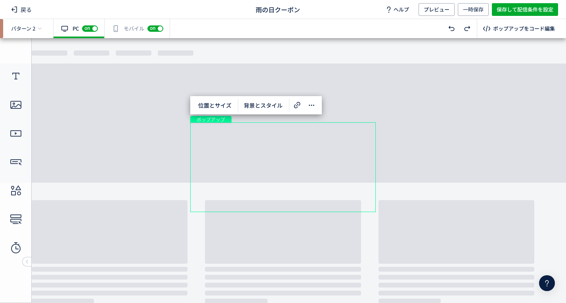
click at [332, 166] on div "ポップアップ" at bounding box center [283, 167] width 186 height 90
click at [324, 164] on div "ポップアップ" at bounding box center [283, 167] width 186 height 90
click at [298, 166] on div "ポップアップ" at bounding box center [283, 167] width 186 height 90
click at [270, 164] on div "ポップアップ" at bounding box center [283, 167] width 186 height 90
click at [289, 164] on div "ポップアップ" at bounding box center [283, 167] width 186 height 90
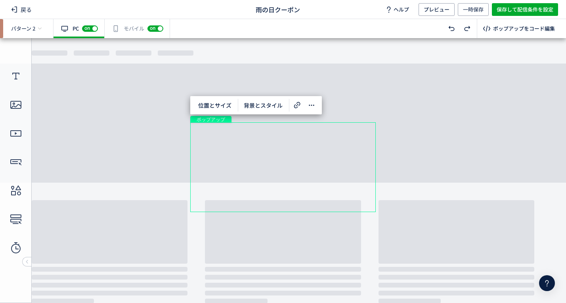
click at [434, 177] on body "undefined ポップアップ undefined ポップアップ クローズボタン 画像 テキスト テキスト フォーム" at bounding box center [283, 167] width 566 height 259
click at [531, 10] on span "保存して配信条件を設定" at bounding box center [525, 9] width 57 height 13
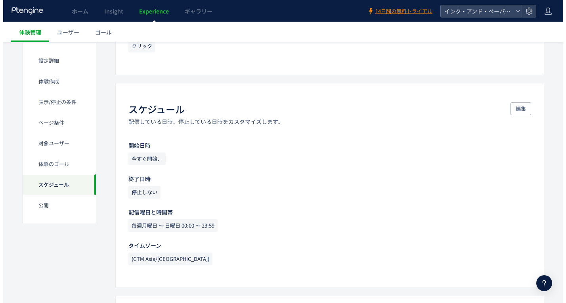
scroll to position [943, 0]
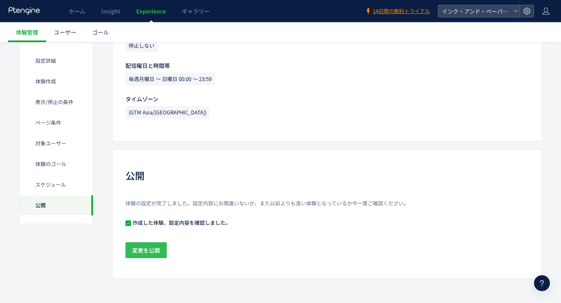
click at [148, 251] on span "変更を公開" at bounding box center [146, 250] width 28 height 16
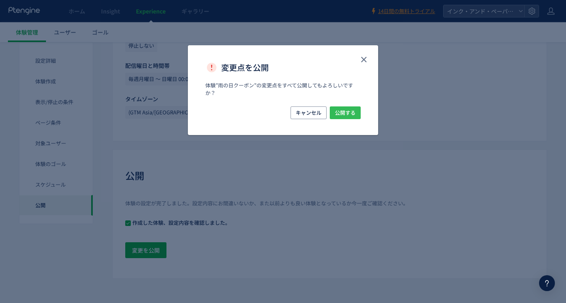
click at [351, 114] on span "公開する" at bounding box center [345, 112] width 21 height 13
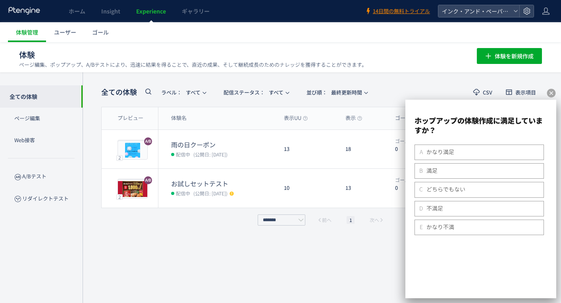
click at [447, 172] on div "B 満足" at bounding box center [479, 171] width 122 height 8
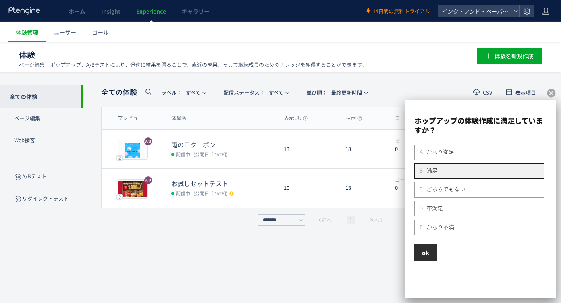
click at [426, 253] on span "OK" at bounding box center [425, 252] width 7 height 8
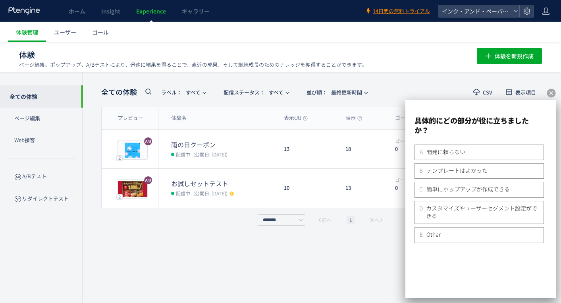
click at [431, 171] on span "テンプレートはよかった" at bounding box center [456, 171] width 61 height 8
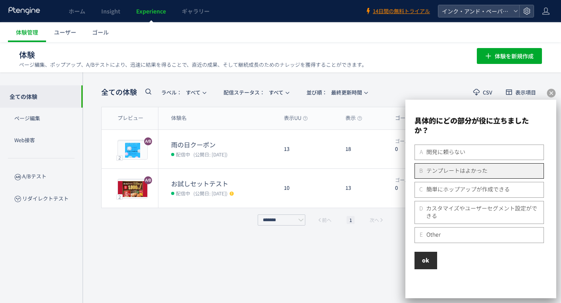
click at [424, 263] on span "OK" at bounding box center [425, 260] width 7 height 8
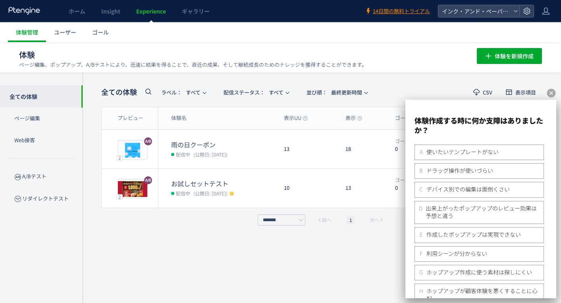
scroll to position [43, 0]
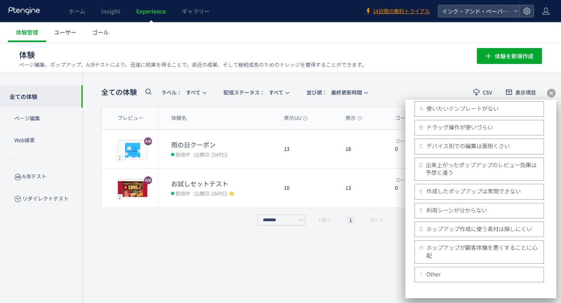
click at [443, 275] on div "I Other" at bounding box center [479, 274] width 122 height 8
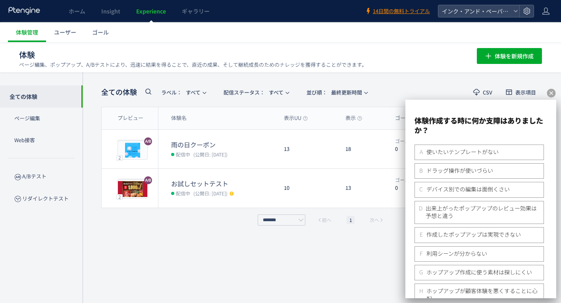
scroll to position [0, 0]
click at [547, 93] on icon at bounding box center [551, 93] width 9 height 9
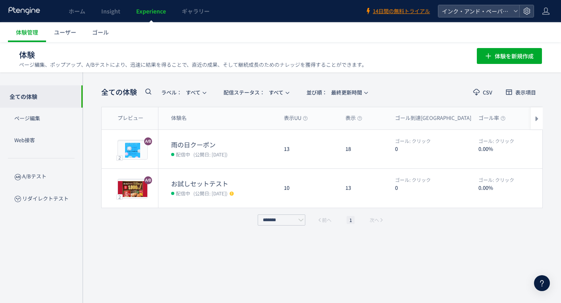
click at [40, 121] on p "ページ編集" at bounding box center [41, 119] width 83 height 22
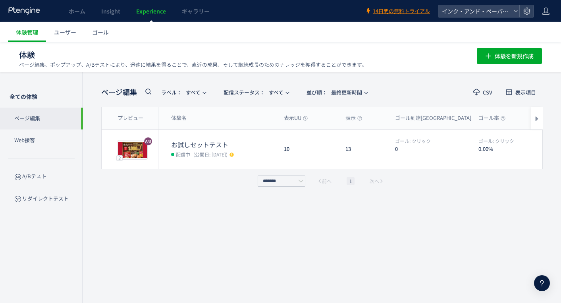
click at [31, 200] on p "リダイレクトテスト" at bounding box center [41, 199] width 83 height 22
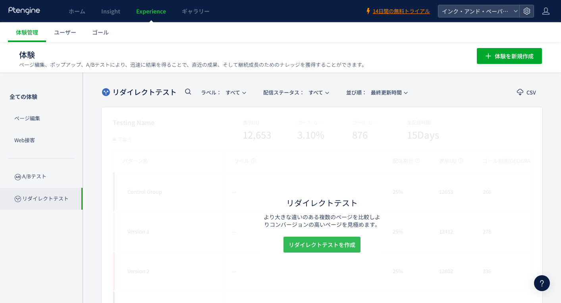
click at [326, 238] on span "リダイレクトテストを作成" at bounding box center [321, 244] width 67 height 16
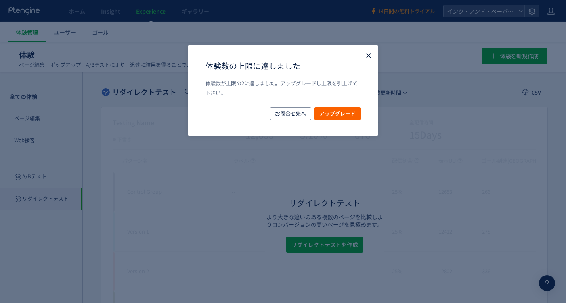
click at [366, 54] on icon "Close" at bounding box center [369, 56] width 8 height 8
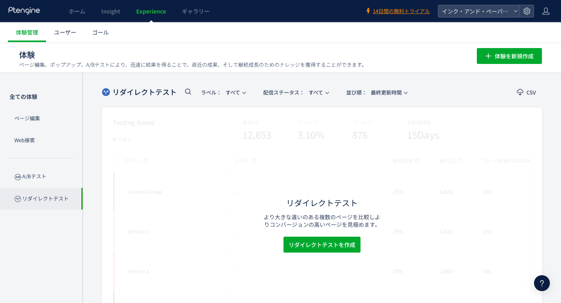
click at [72, 12] on span "ホーム" at bounding box center [77, 11] width 17 height 8
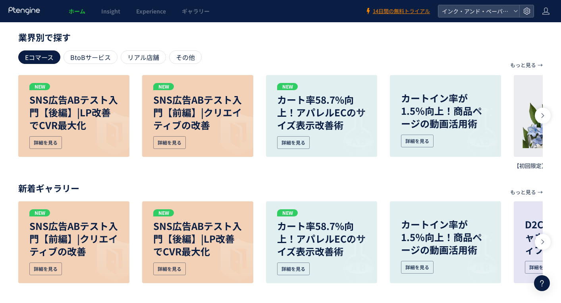
scroll to position [365, 0]
